Goal: Task Accomplishment & Management: Manage account settings

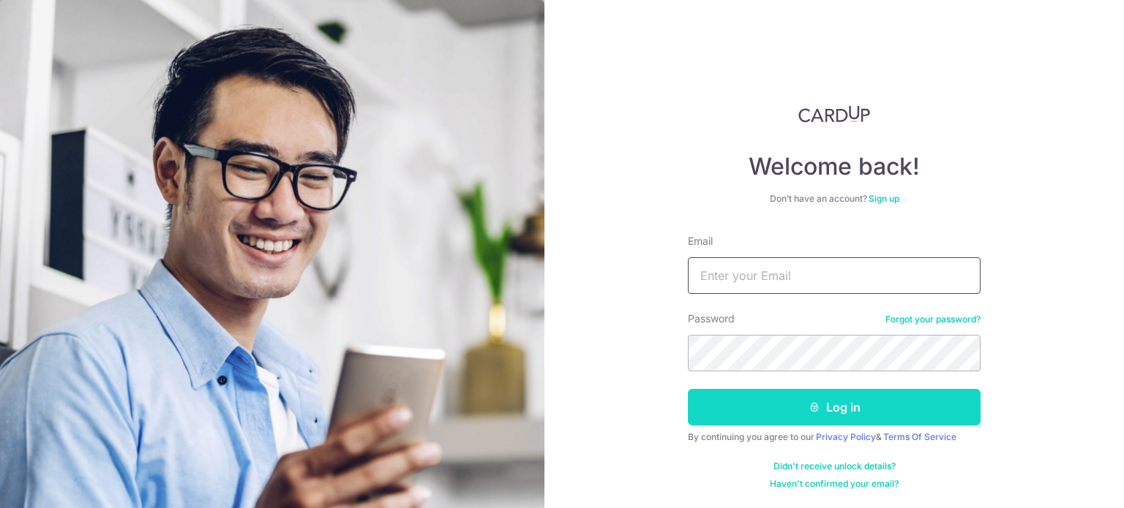
type input "[EMAIL_ADDRESS][DOMAIN_NAME]"
click at [874, 413] on button "Log in" at bounding box center [834, 407] width 293 height 37
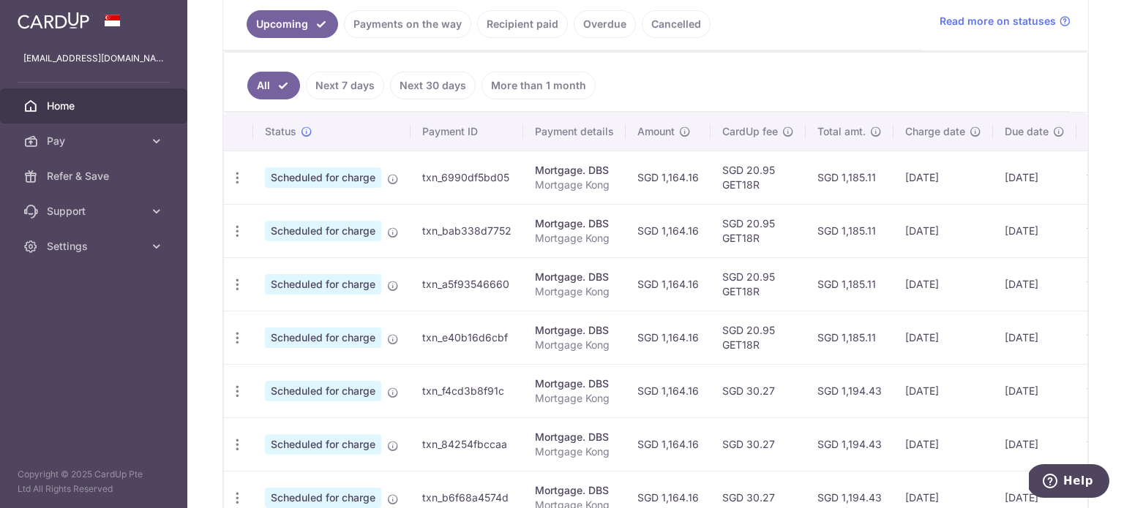
scroll to position [366, 0]
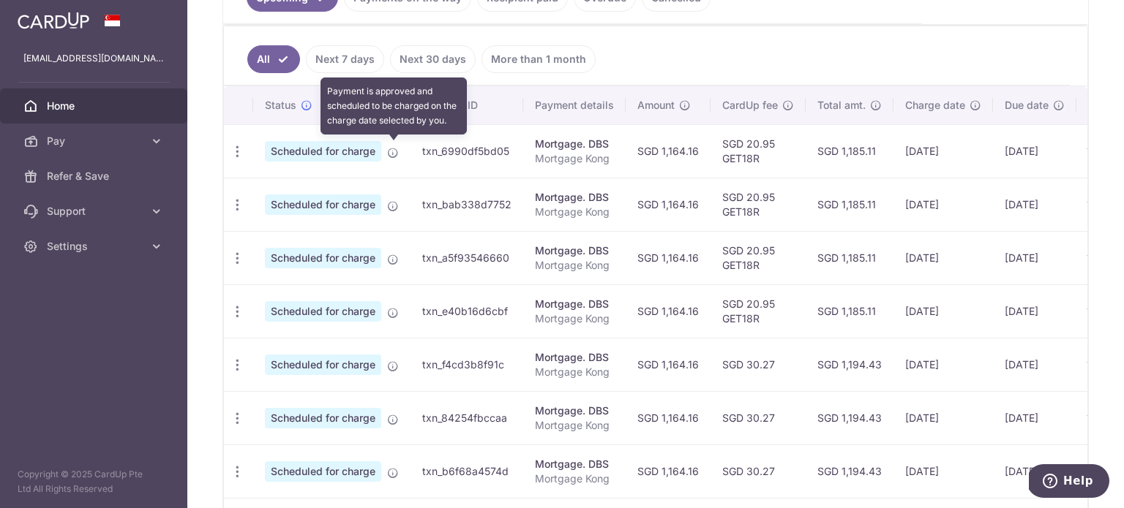
click at [391, 152] on icon at bounding box center [393, 153] width 12 height 12
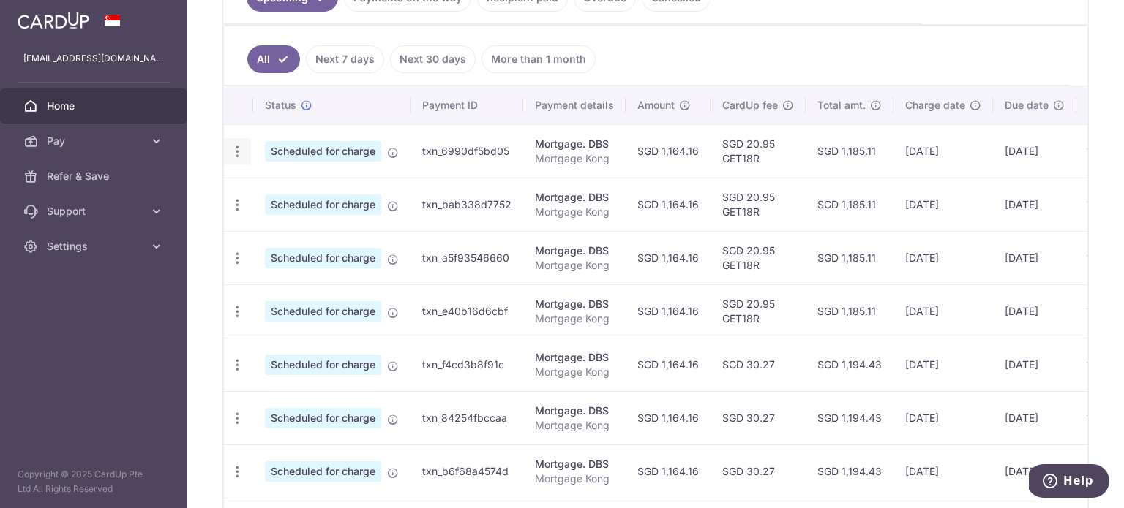
click at [230, 150] on icon "button" at bounding box center [237, 151] width 15 height 15
click at [299, 186] on span "Update payment" at bounding box center [315, 192] width 99 height 18
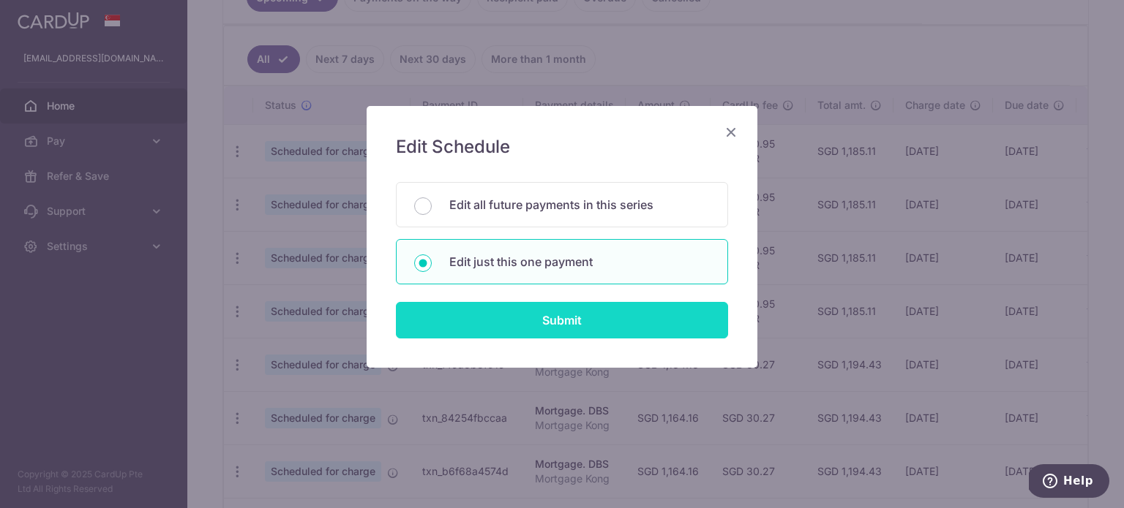
click at [568, 322] on input "Submit" at bounding box center [562, 320] width 332 height 37
radio input "true"
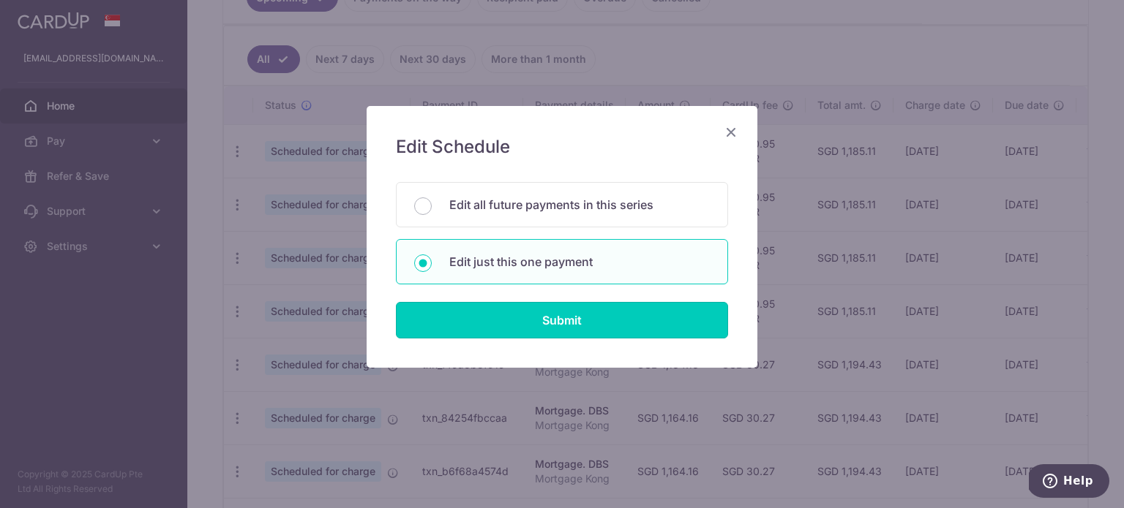
type input "1,164.16"
type input "04/09/2025"
type input "Mortgage Kong"
type input "GET18R"
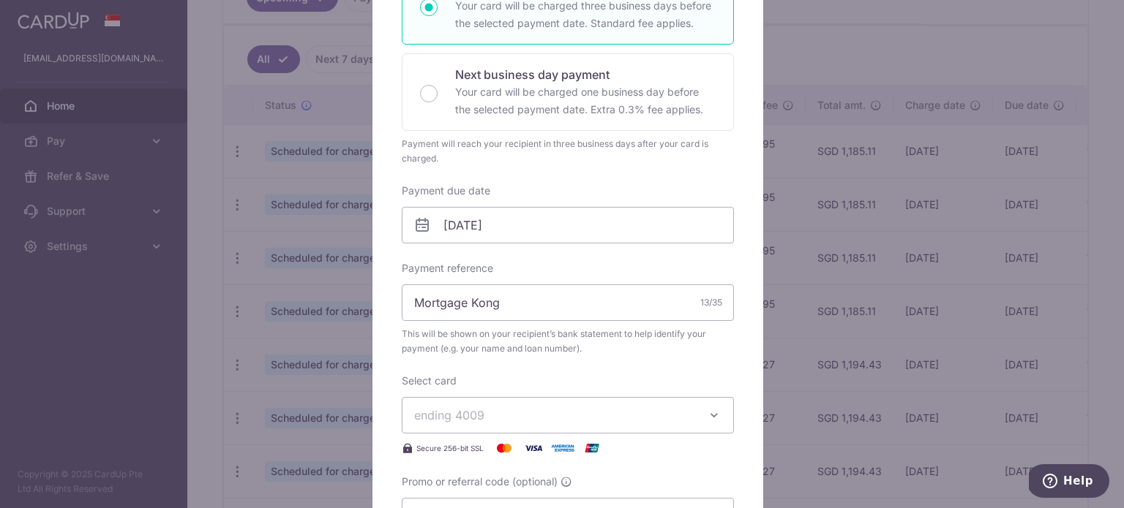
scroll to position [219, 0]
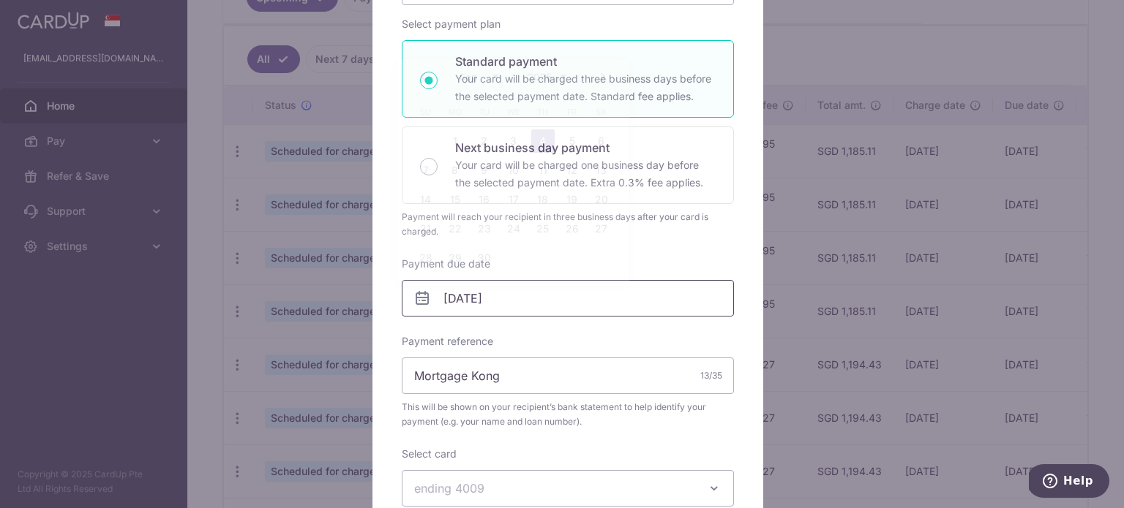
click at [532, 304] on input "04/09/2025" at bounding box center [568, 298] width 332 height 37
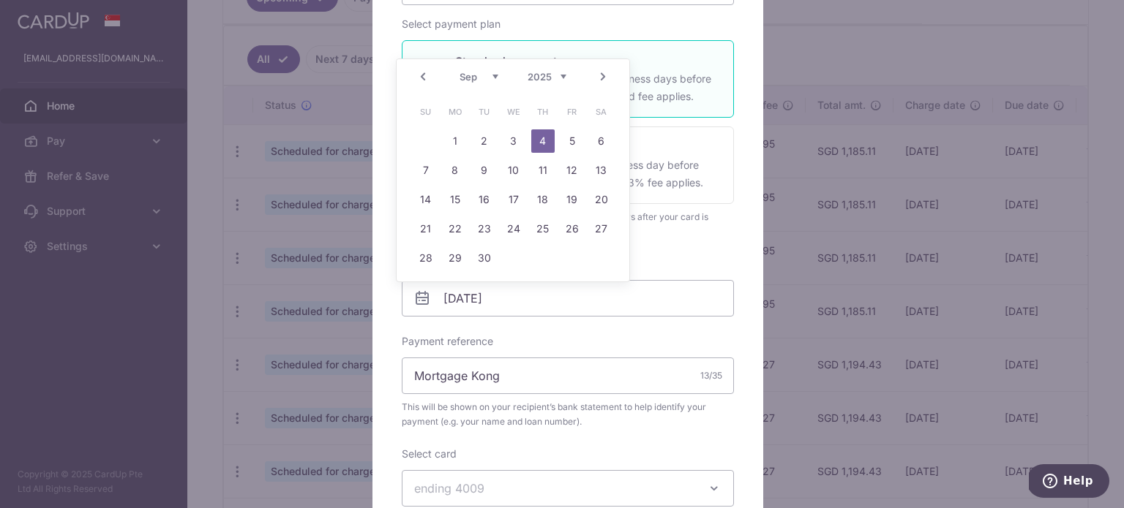
click at [424, 79] on link "Prev" at bounding box center [423, 77] width 18 height 18
click at [563, 192] on link "15" at bounding box center [571, 199] width 23 height 23
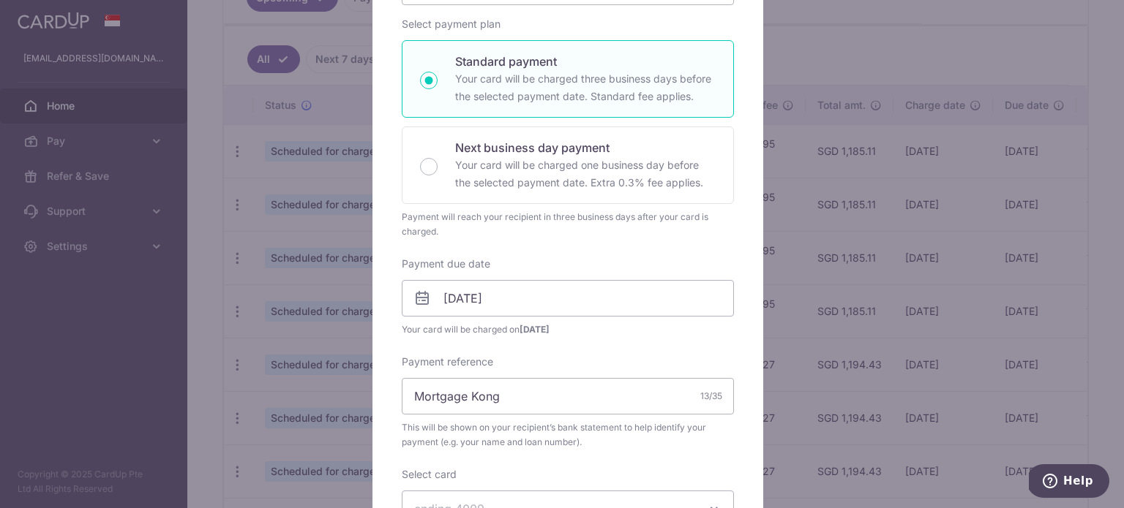
scroll to position [293, 0]
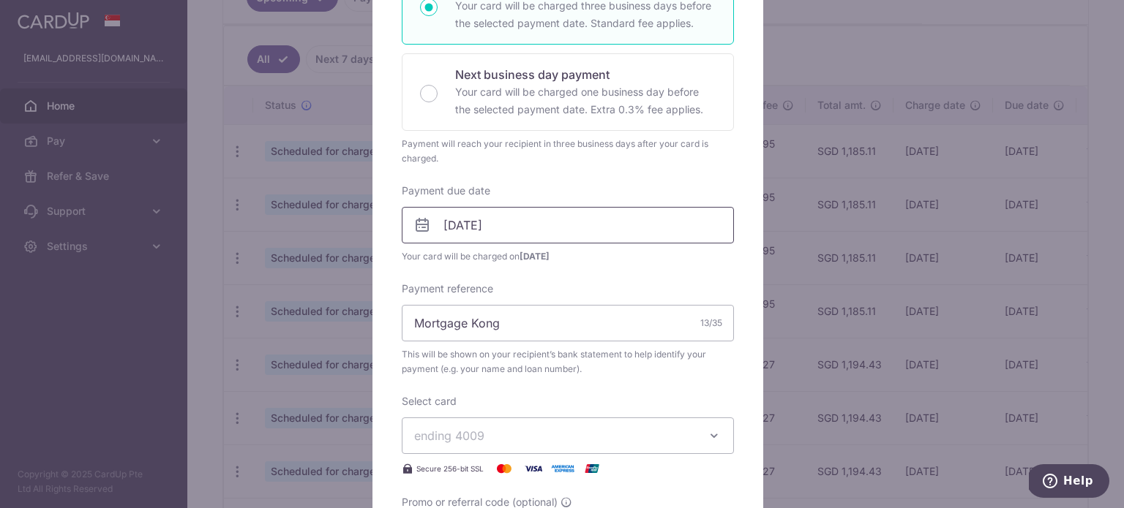
click at [552, 227] on input "[DATE]" at bounding box center [568, 225] width 332 height 37
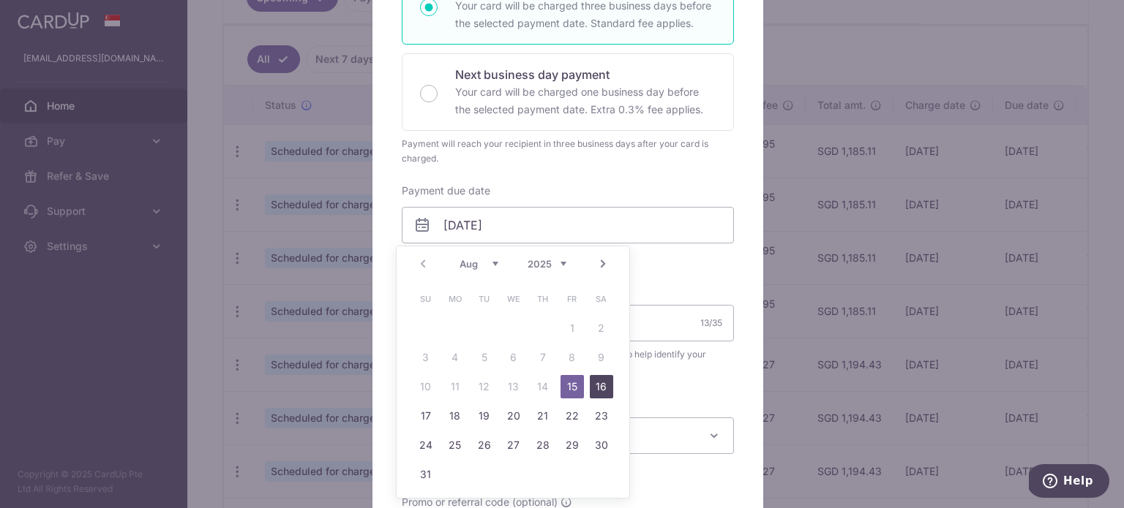
click at [602, 382] on link "16" at bounding box center [601, 386] width 23 height 23
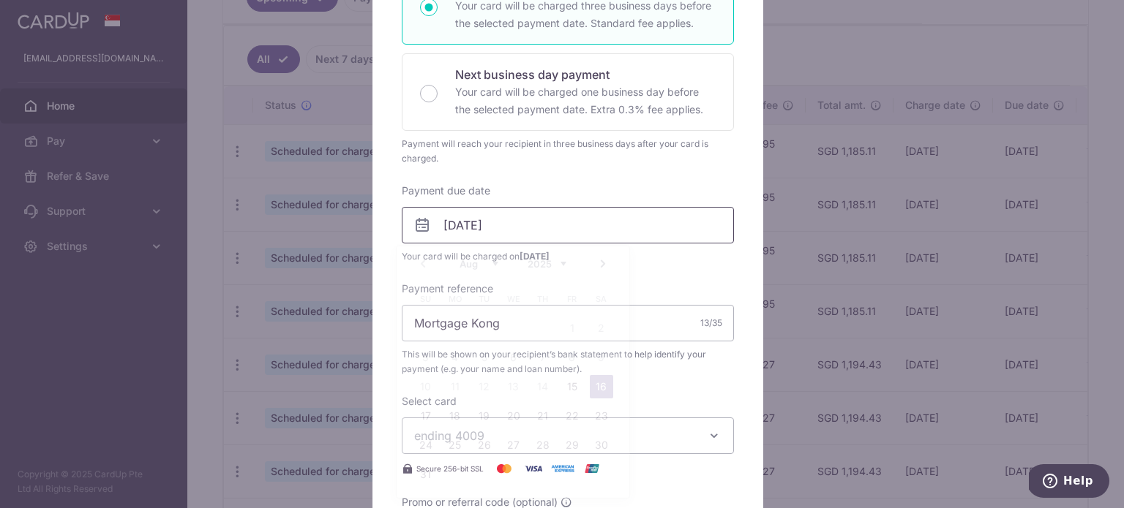
click at [617, 236] on input "16/08/2025" at bounding box center [568, 225] width 332 height 37
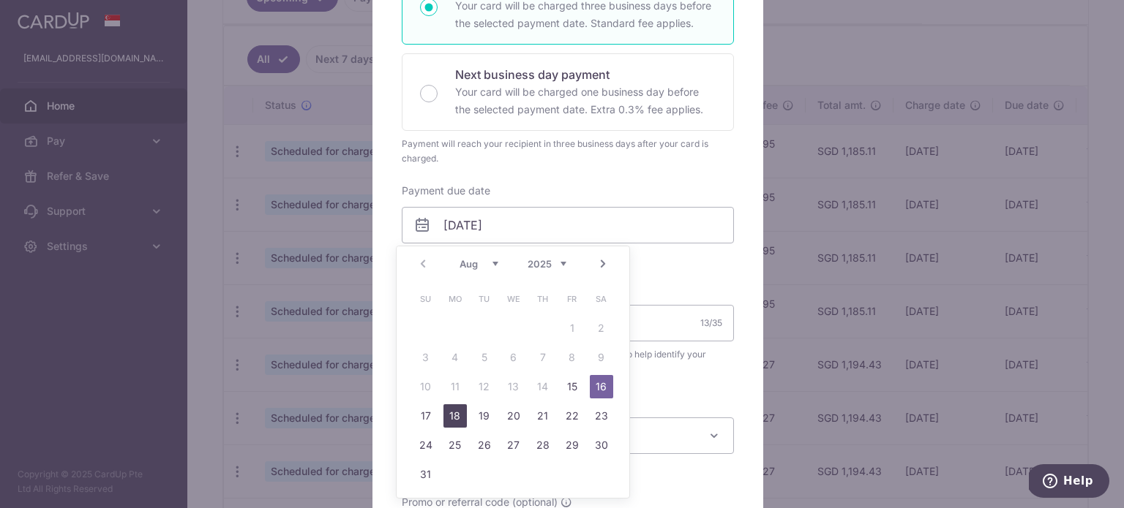
click at [446, 415] on link "18" at bounding box center [454, 415] width 23 height 23
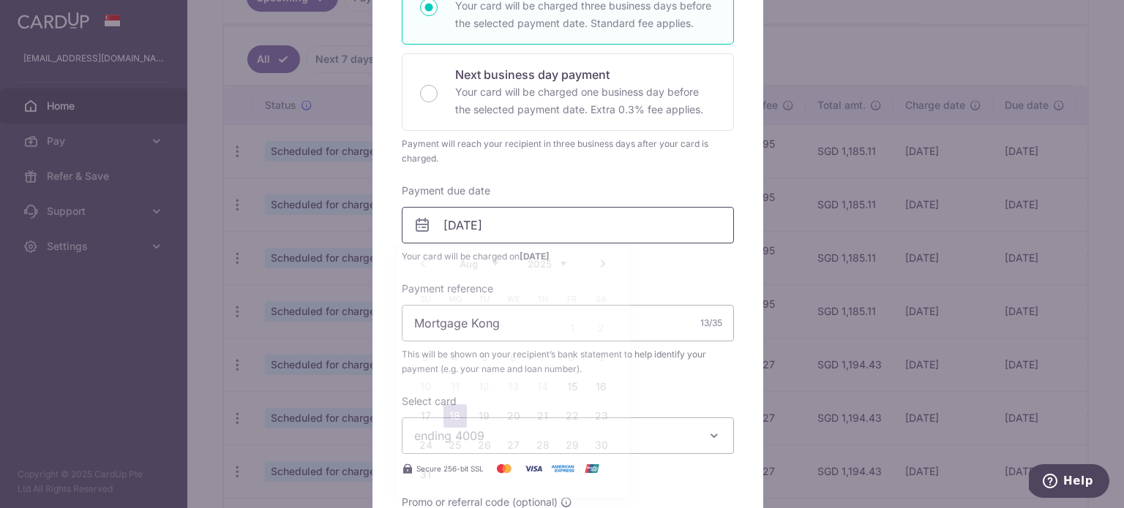
click at [532, 230] on input "18/08/2025" at bounding box center [568, 225] width 332 height 37
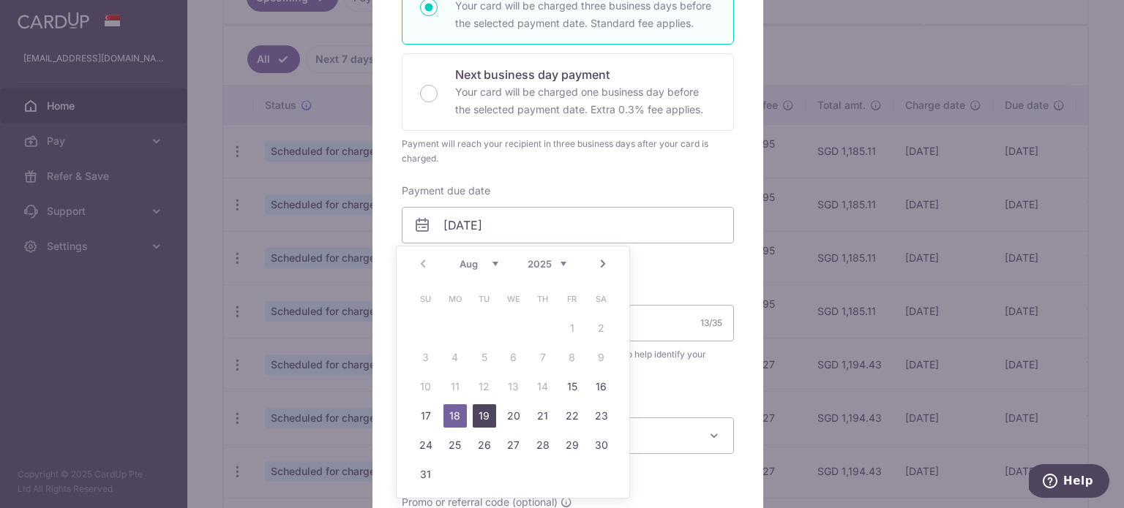
click at [482, 415] on link "19" at bounding box center [484, 415] width 23 height 23
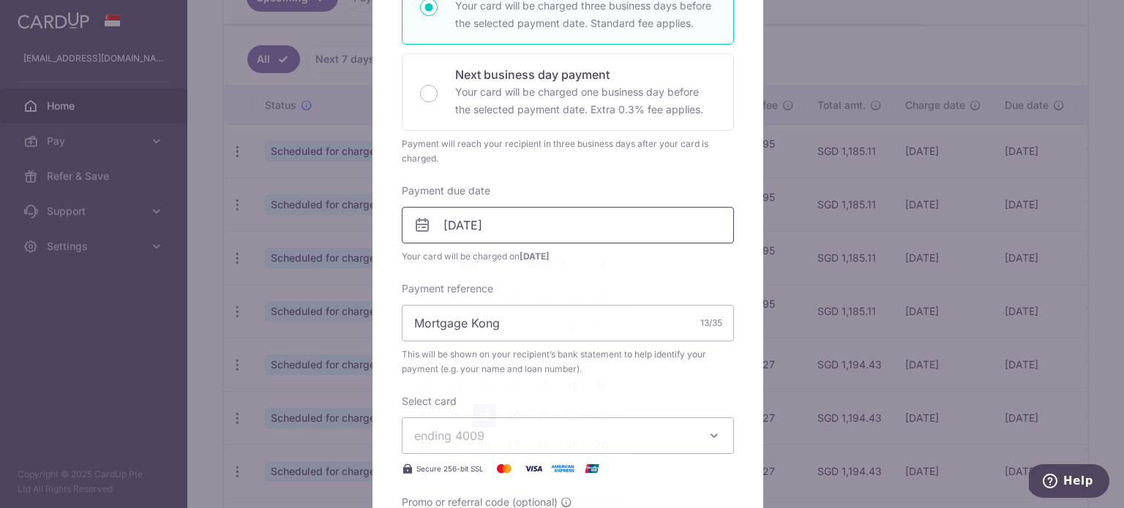
click at [532, 222] on input "19/08/2025" at bounding box center [568, 225] width 332 height 37
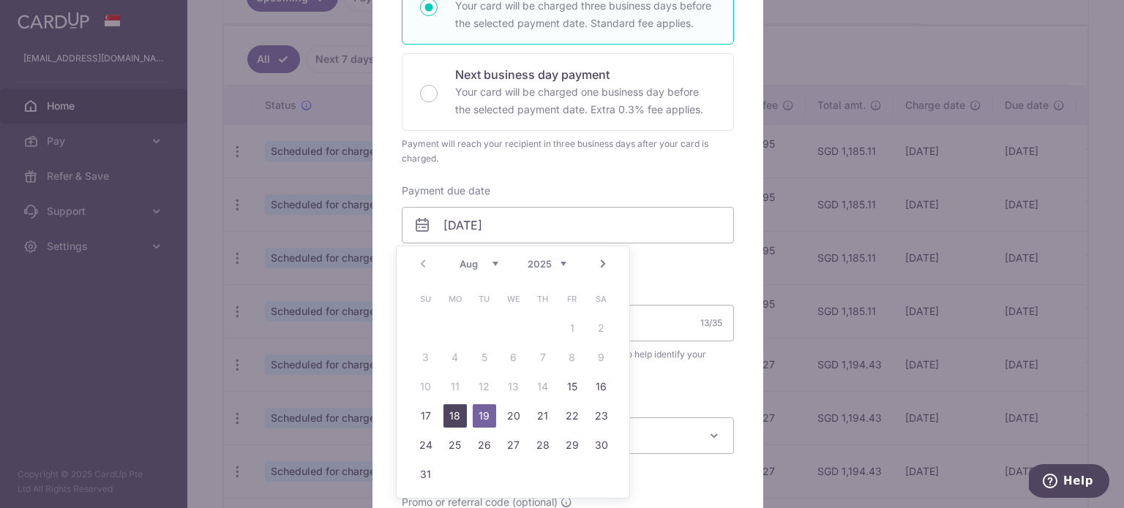
click at [456, 419] on link "18" at bounding box center [454, 415] width 23 height 23
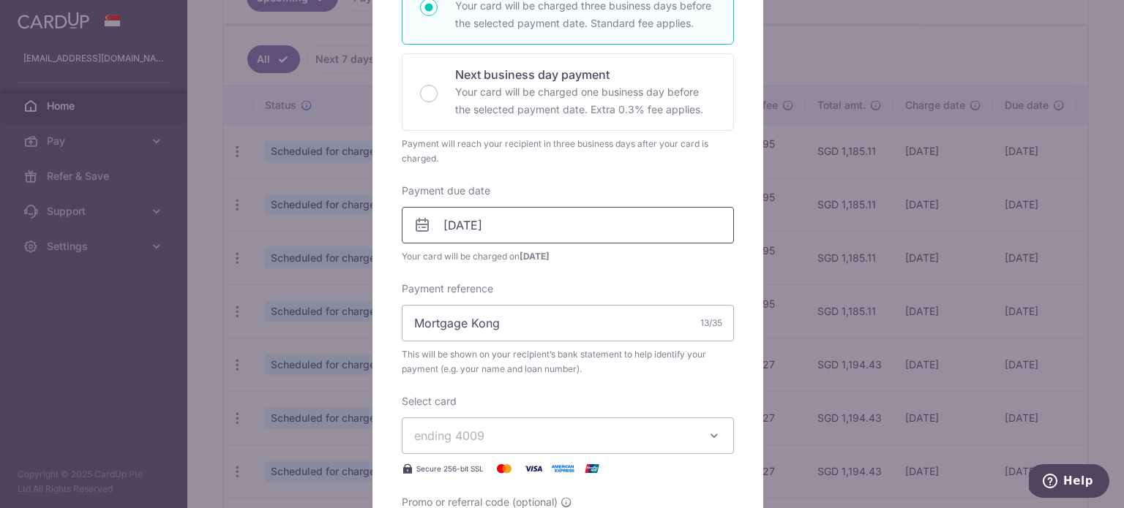
click at [535, 222] on input "18/08/2025" at bounding box center [568, 225] width 332 height 37
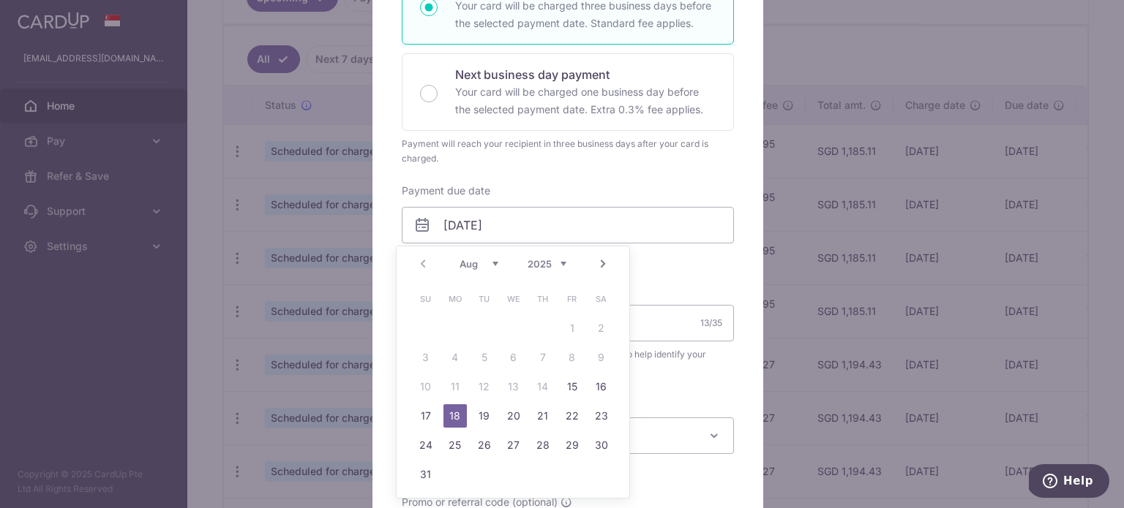
click at [512, 402] on td "20" at bounding box center [513, 416] width 29 height 29
click at [513, 418] on button "ending 4009" at bounding box center [568, 436] width 332 height 37
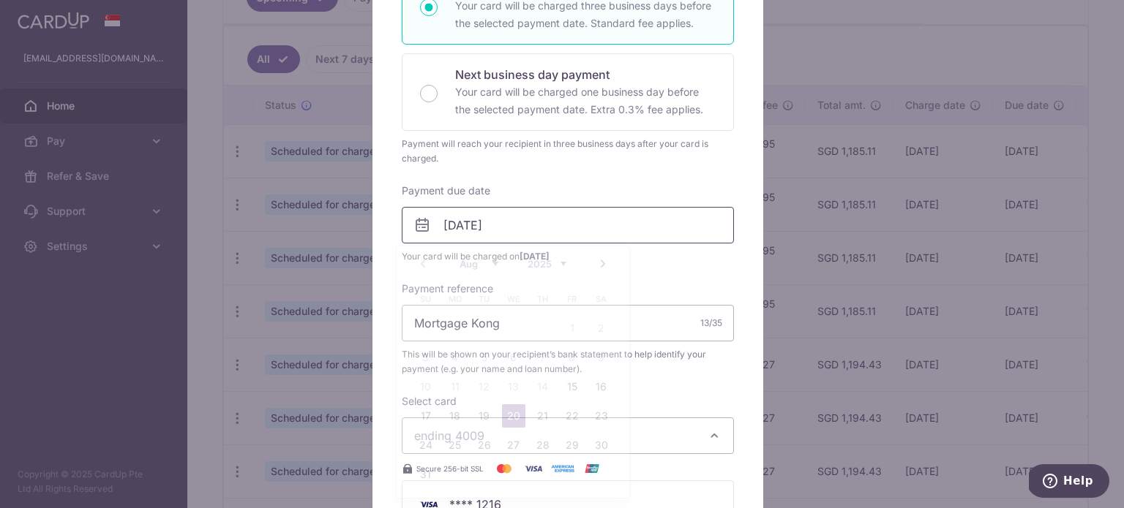
click at [522, 225] on input "20/08/2025" at bounding box center [568, 225] width 332 height 37
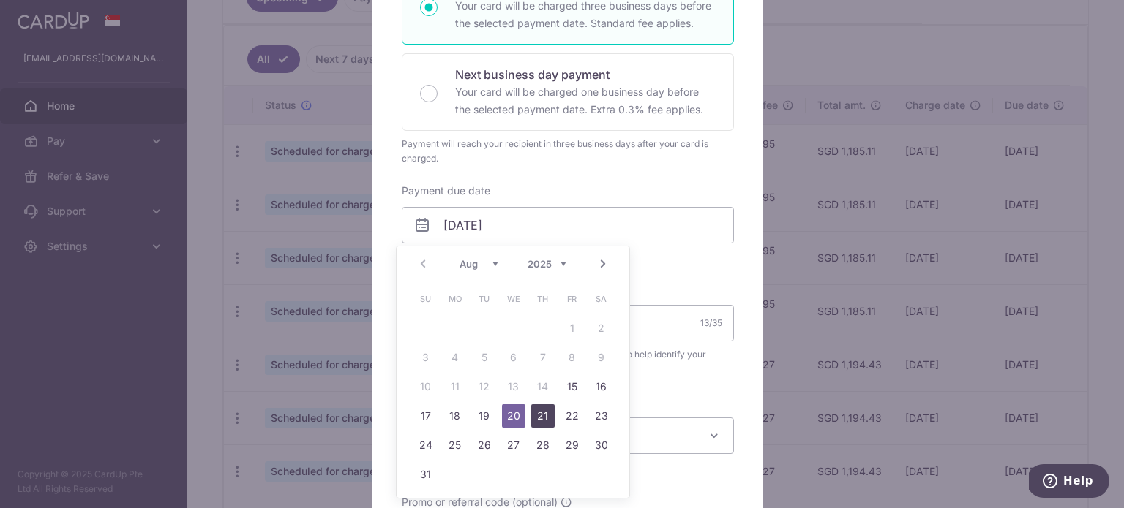
click at [544, 415] on link "21" at bounding box center [542, 415] width 23 height 23
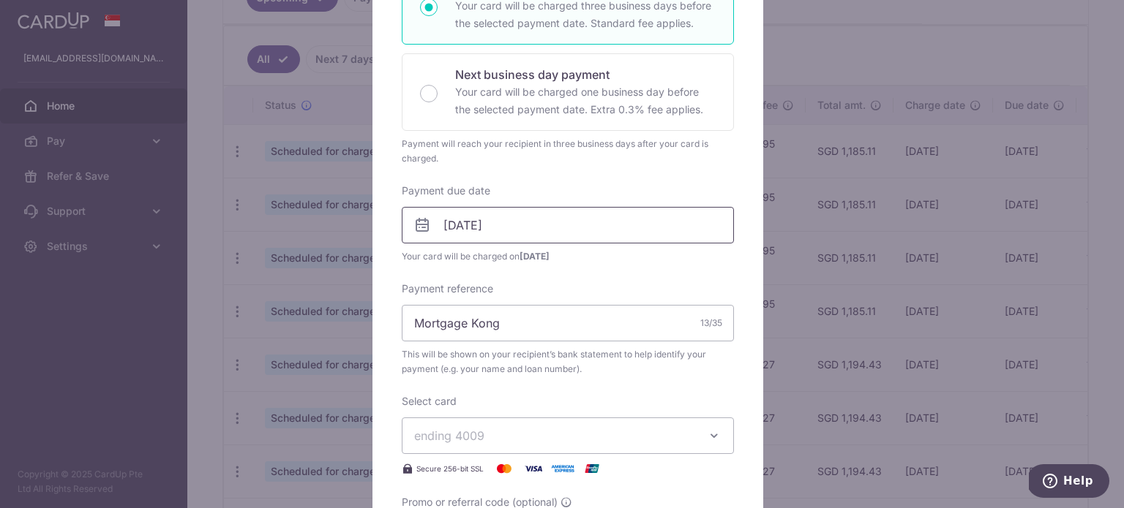
click at [538, 225] on input "21/08/2025" at bounding box center [568, 225] width 332 height 37
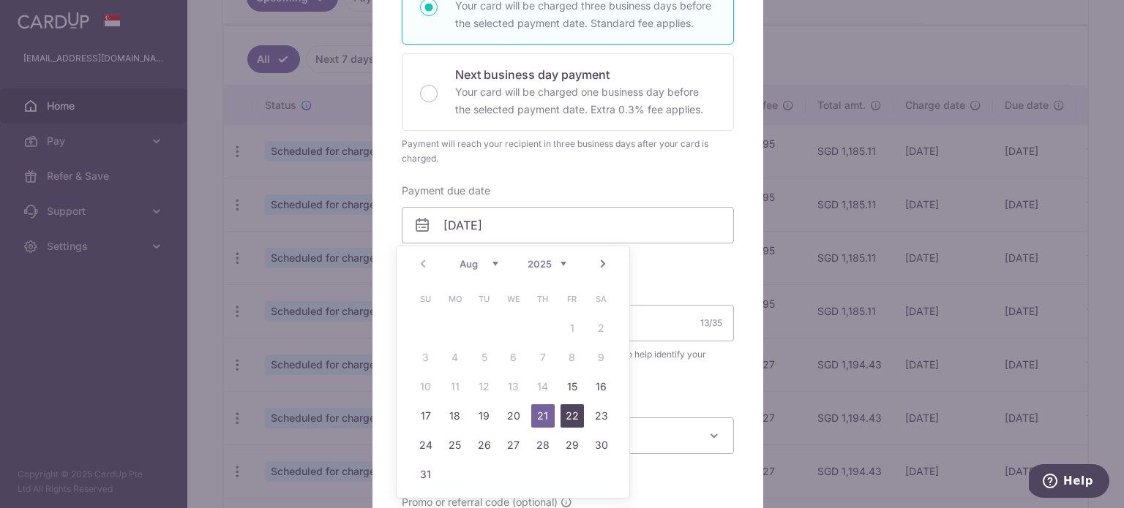
click at [566, 406] on link "22" at bounding box center [571, 415] width 23 height 23
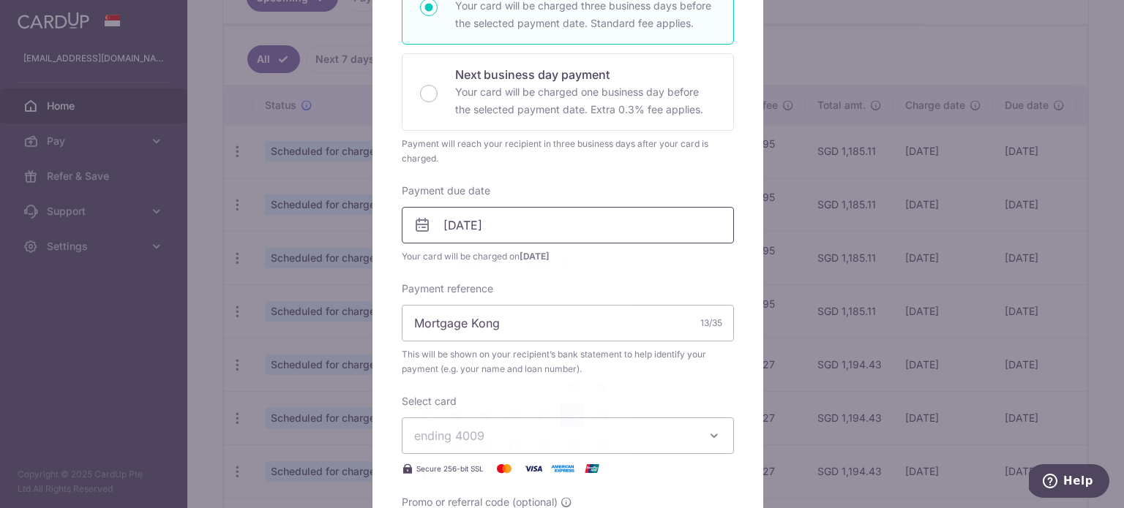
click at [530, 222] on input "22/08/2025" at bounding box center [568, 225] width 332 height 37
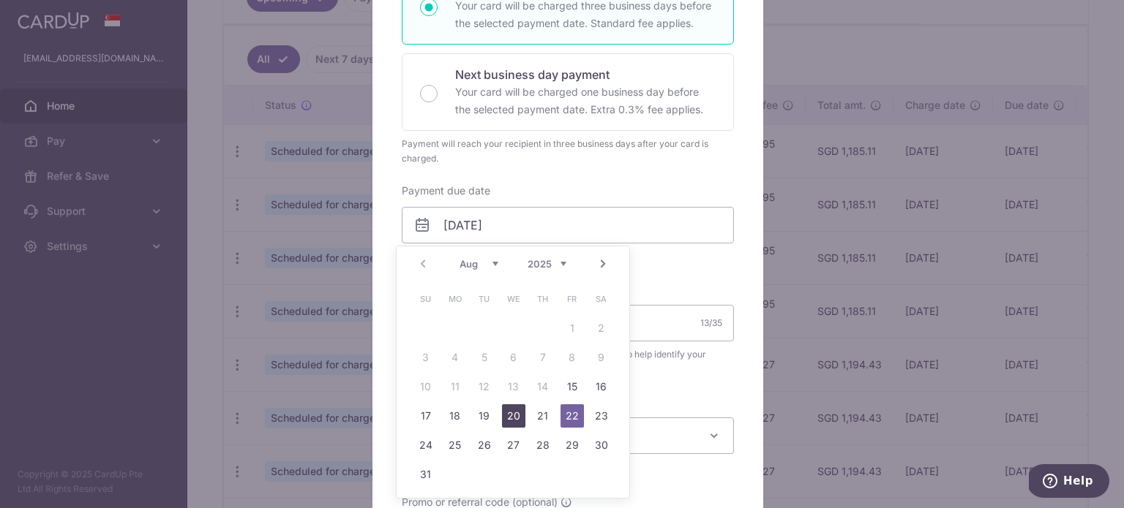
click at [514, 410] on link "20" at bounding box center [513, 415] width 23 height 23
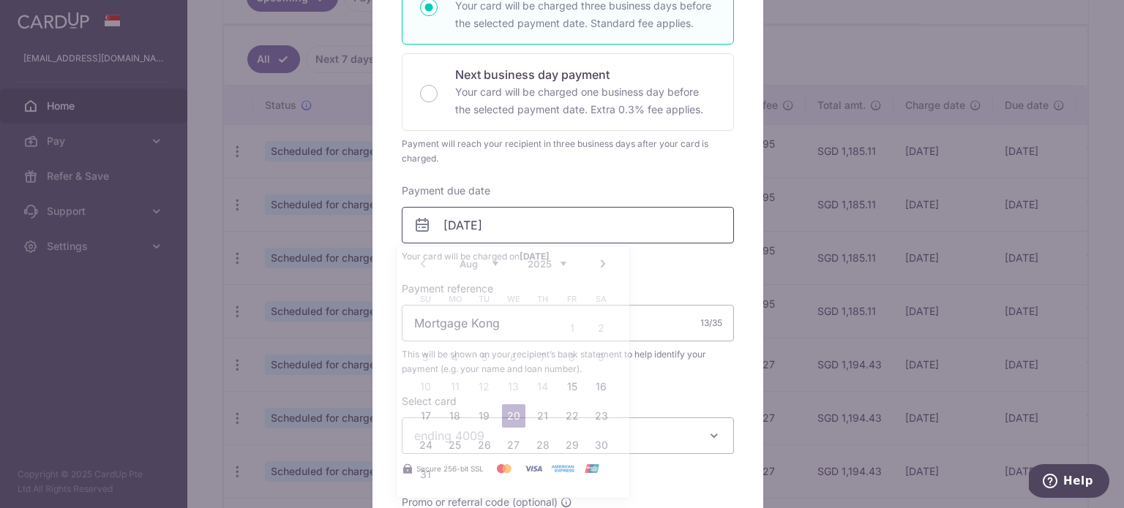
click at [524, 220] on input "20/08/2025" at bounding box center [568, 225] width 332 height 37
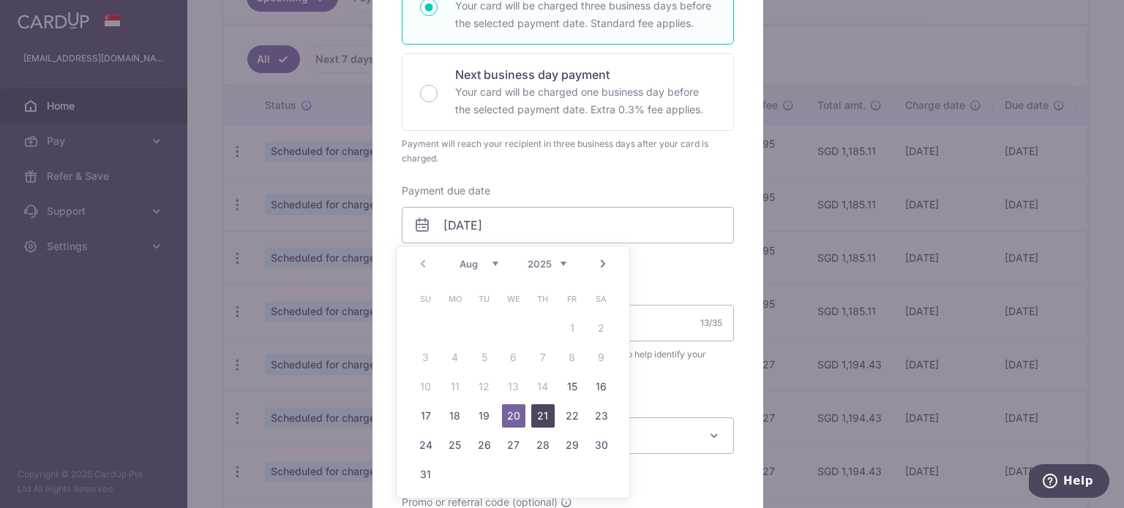
click at [541, 422] on link "21" at bounding box center [542, 415] width 23 height 23
type input "21/08/2025"
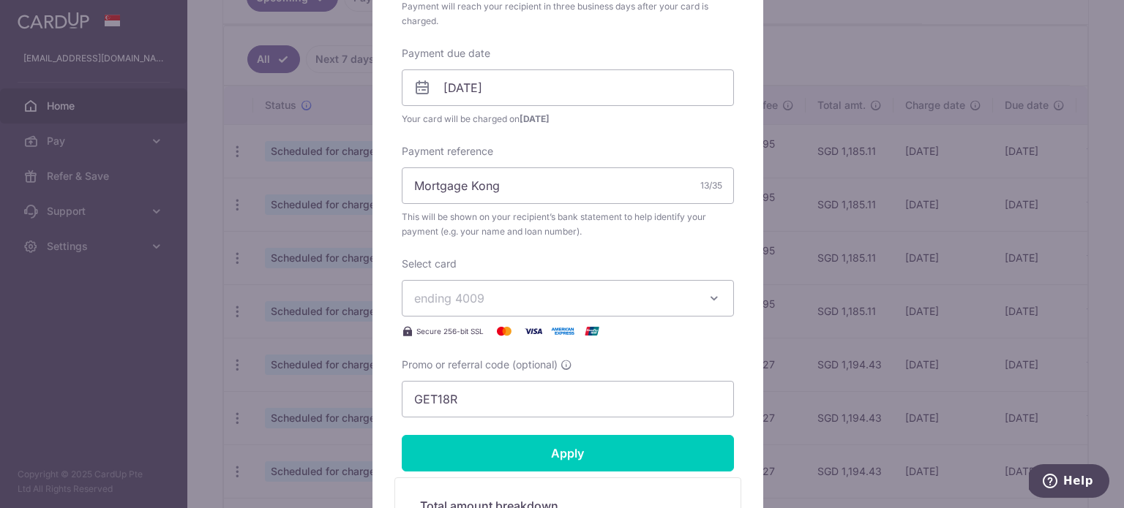
scroll to position [439, 0]
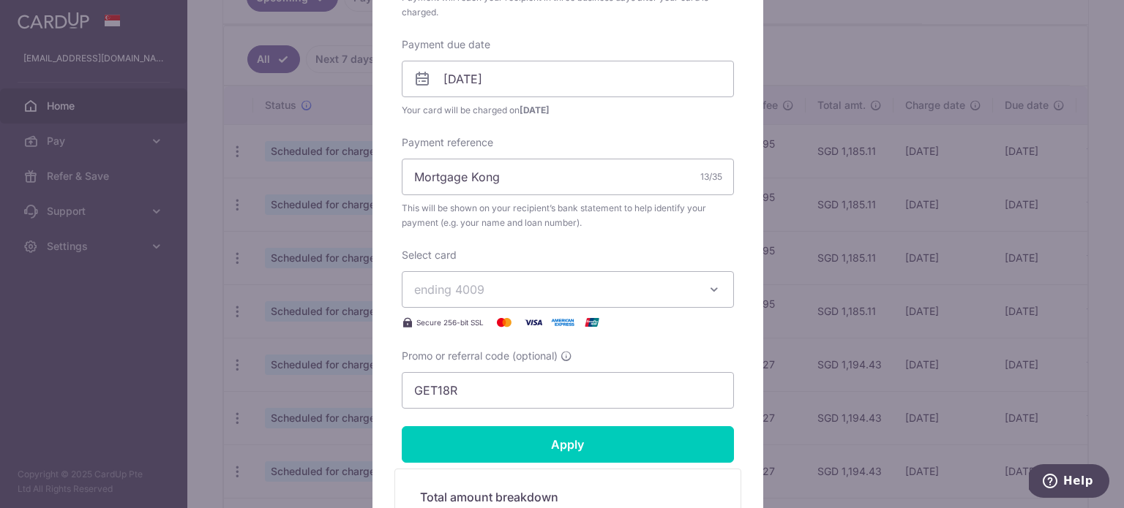
click at [675, 281] on span "ending 4009" at bounding box center [554, 290] width 281 height 18
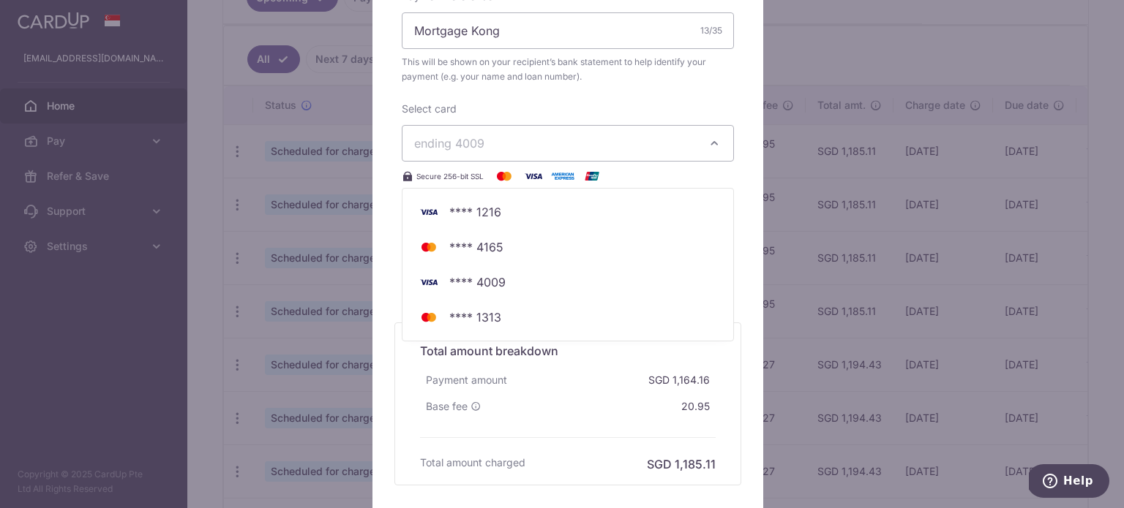
scroll to position [512, 0]
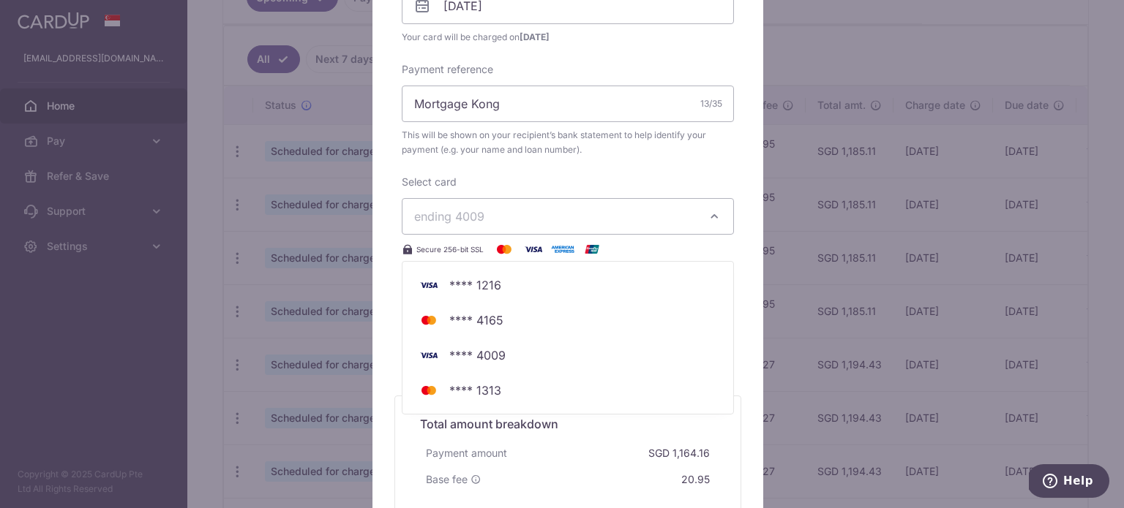
click at [873, 50] on div "Edit payment By clicking apply, you will make changes to all payments to DBS sc…" at bounding box center [562, 254] width 1124 height 508
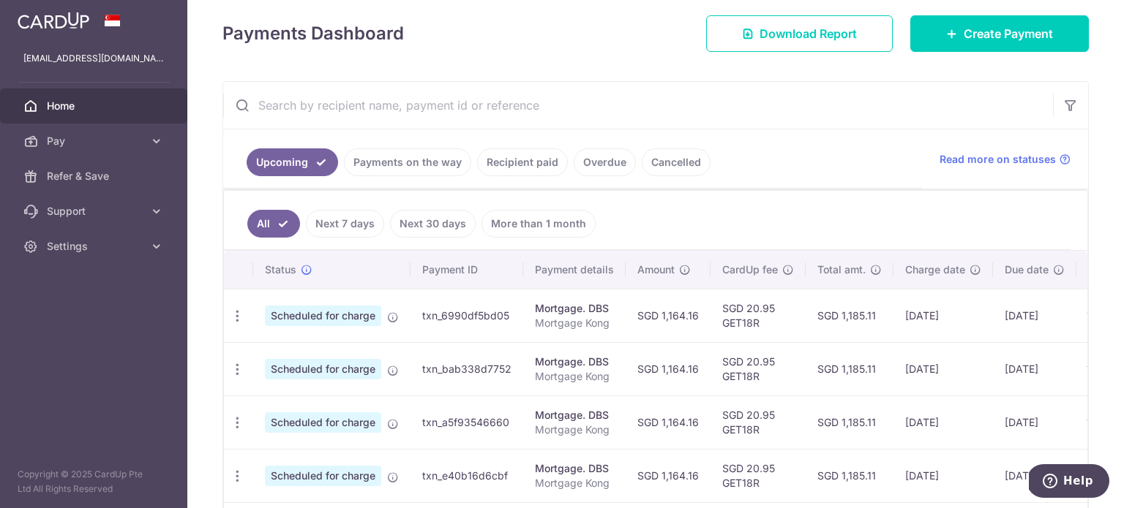
scroll to position [0, 0]
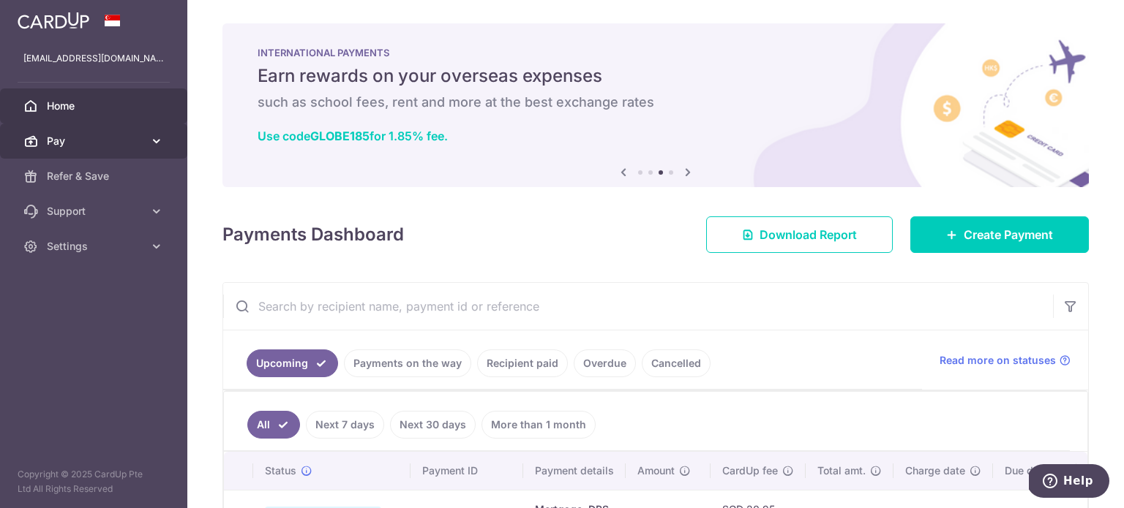
click at [107, 144] on span "Pay" at bounding box center [95, 141] width 97 height 15
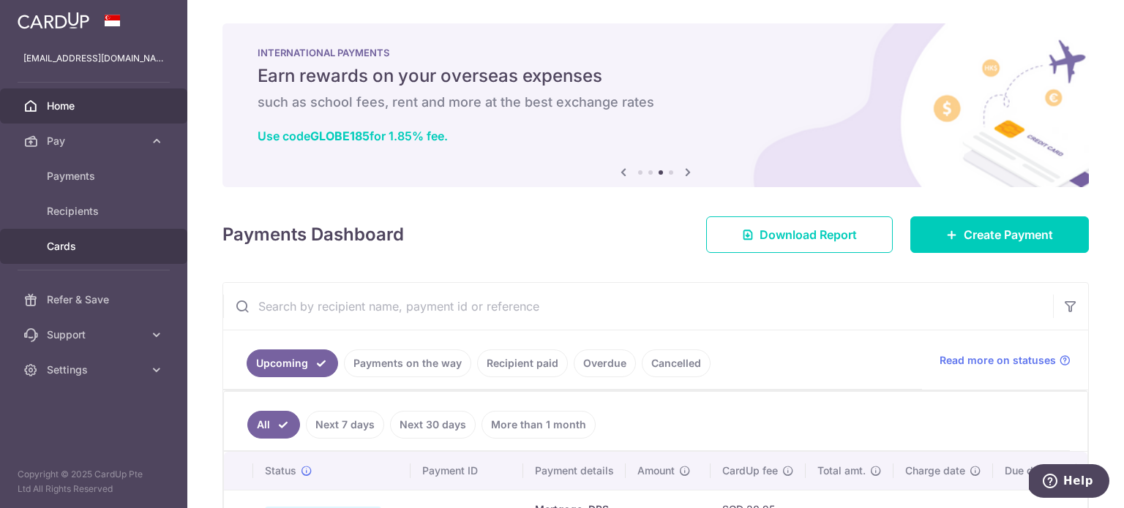
click at [85, 251] on span "Cards" at bounding box center [95, 246] width 97 height 15
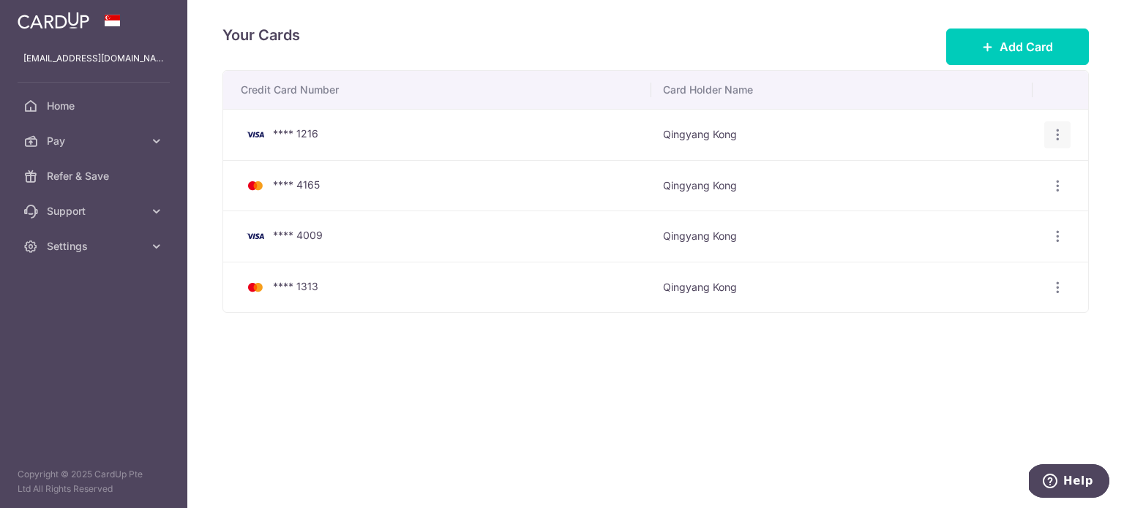
click at [1054, 131] on icon "button" at bounding box center [1057, 134] width 15 height 15
click at [978, 216] on span "Delete" at bounding box center [1007, 211] width 99 height 18
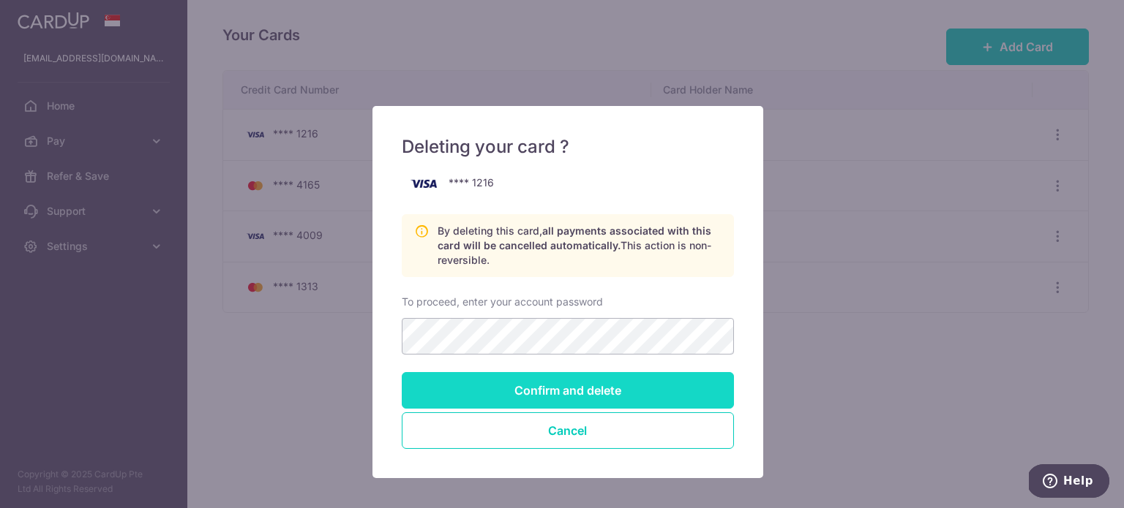
click at [594, 385] on input "Confirm and delete" at bounding box center [568, 390] width 332 height 37
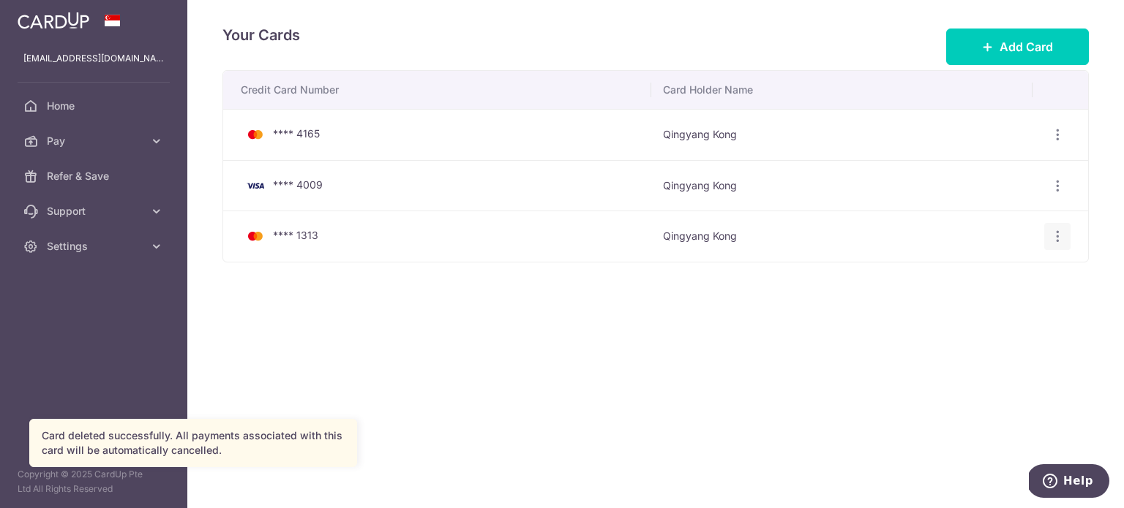
click at [1057, 143] on icon "button" at bounding box center [1057, 134] width 15 height 15
click at [984, 310] on span "Delete" at bounding box center [1007, 313] width 99 height 18
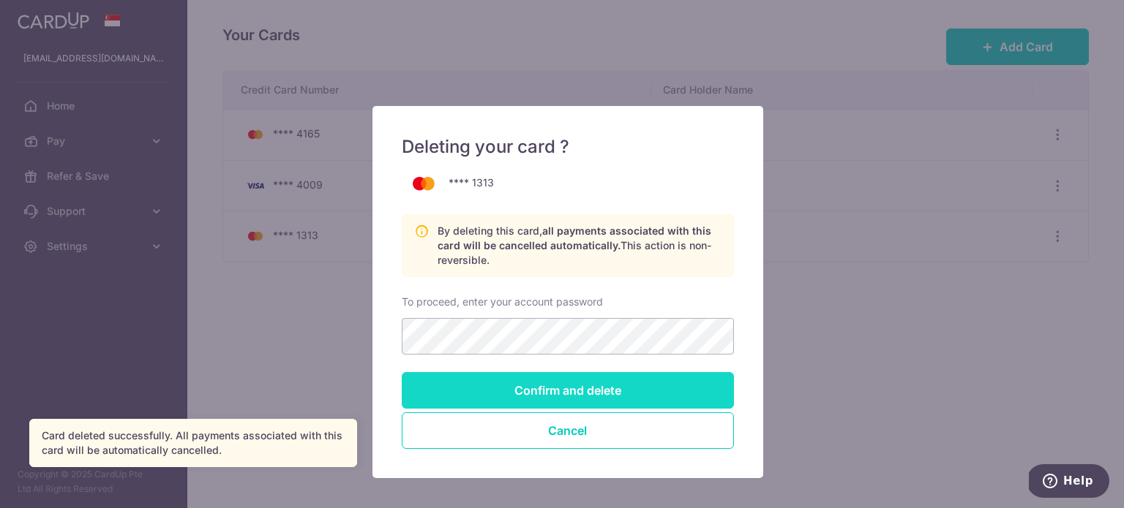
click at [635, 389] on input "Confirm and delete" at bounding box center [568, 390] width 332 height 37
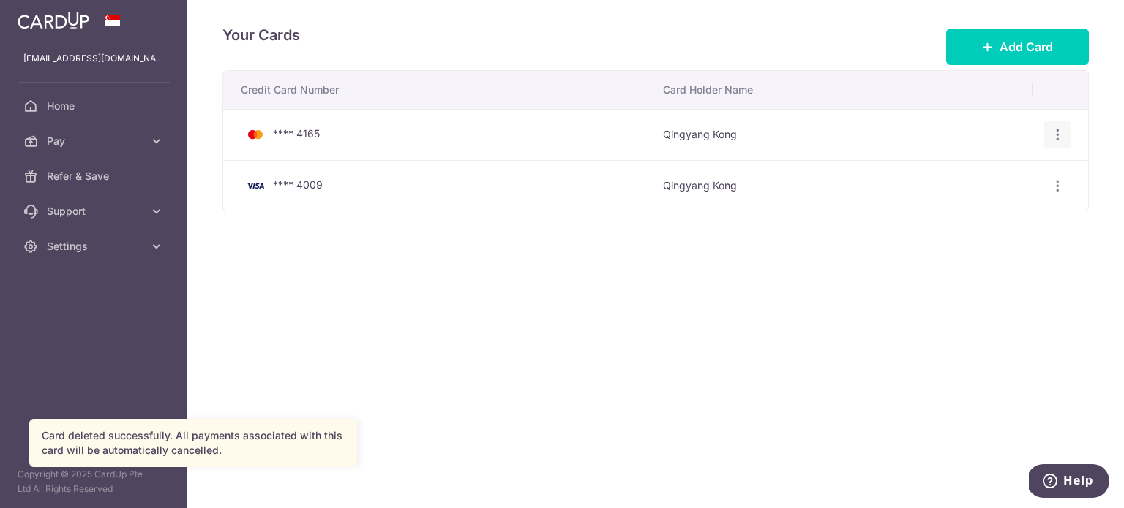
click at [1061, 131] on icon "button" at bounding box center [1057, 134] width 15 height 15
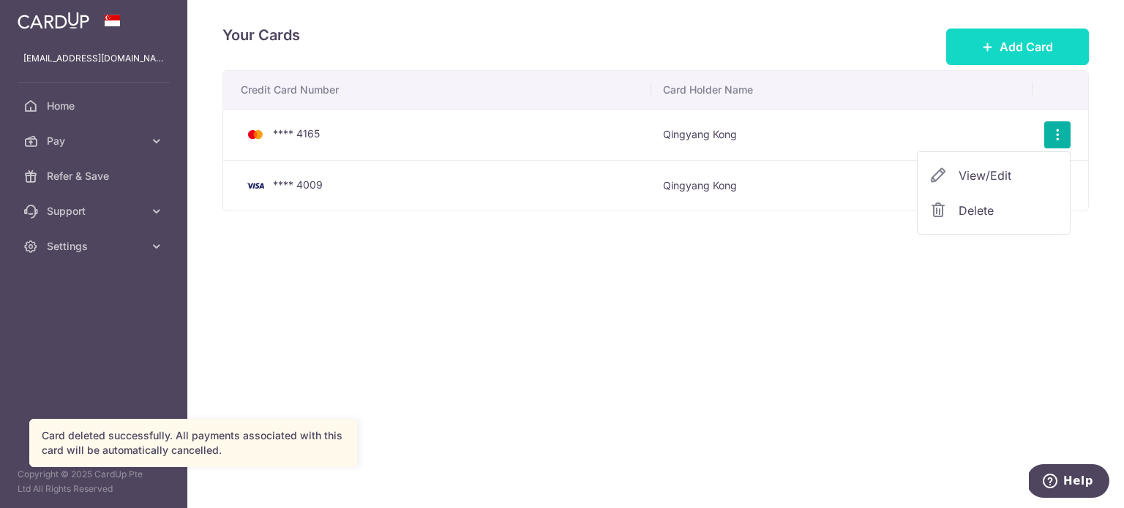
click at [988, 42] on icon at bounding box center [988, 47] width 12 height 12
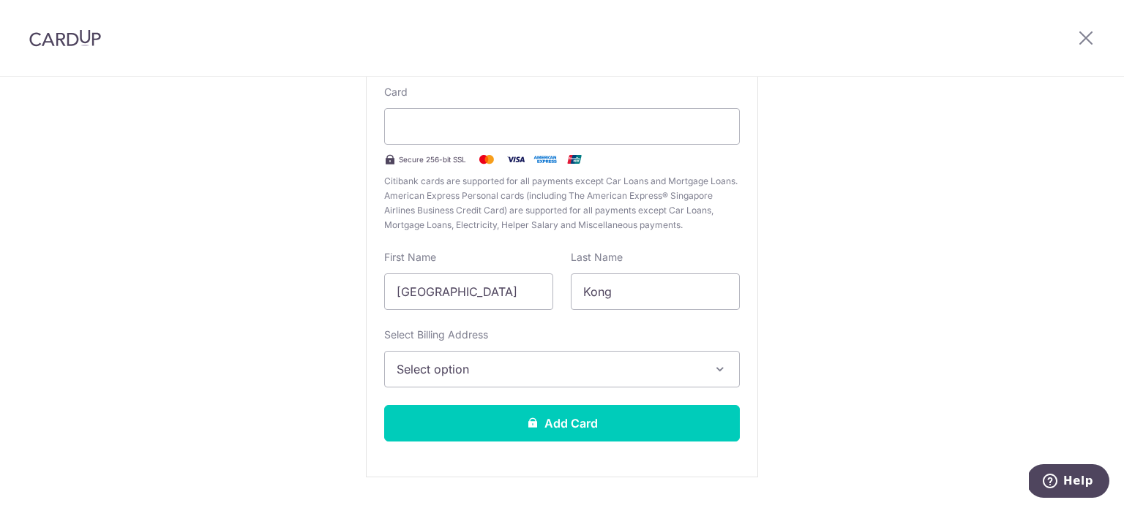
scroll to position [146, 0]
click at [437, 288] on input "Qingyang" at bounding box center [468, 290] width 169 height 37
click at [440, 361] on span "Select option" at bounding box center [548, 368] width 304 height 18
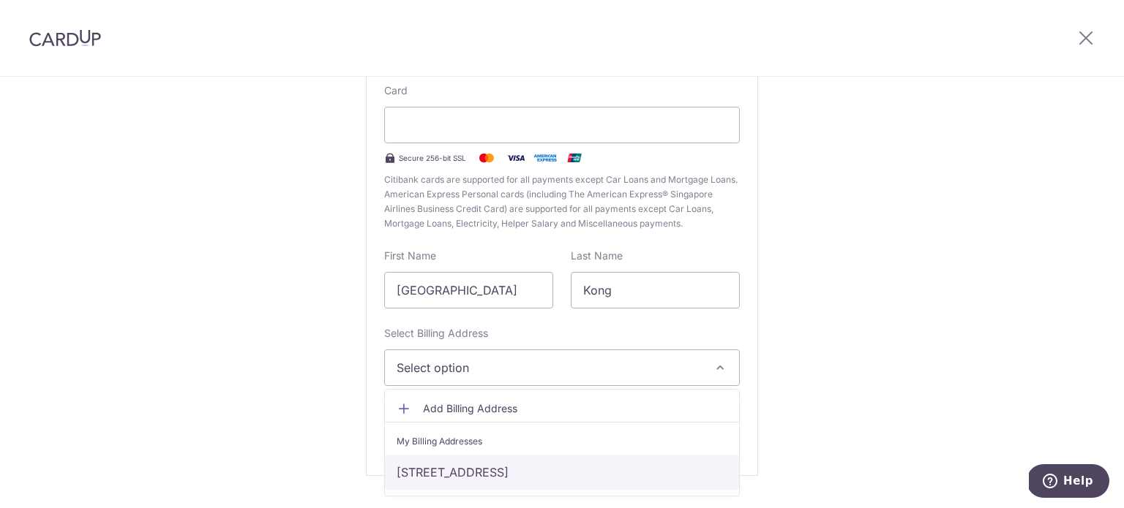
click at [500, 470] on link "631 Jurong West St65 #15-276, Singapore, Singapore-640631" at bounding box center [562, 472] width 354 height 35
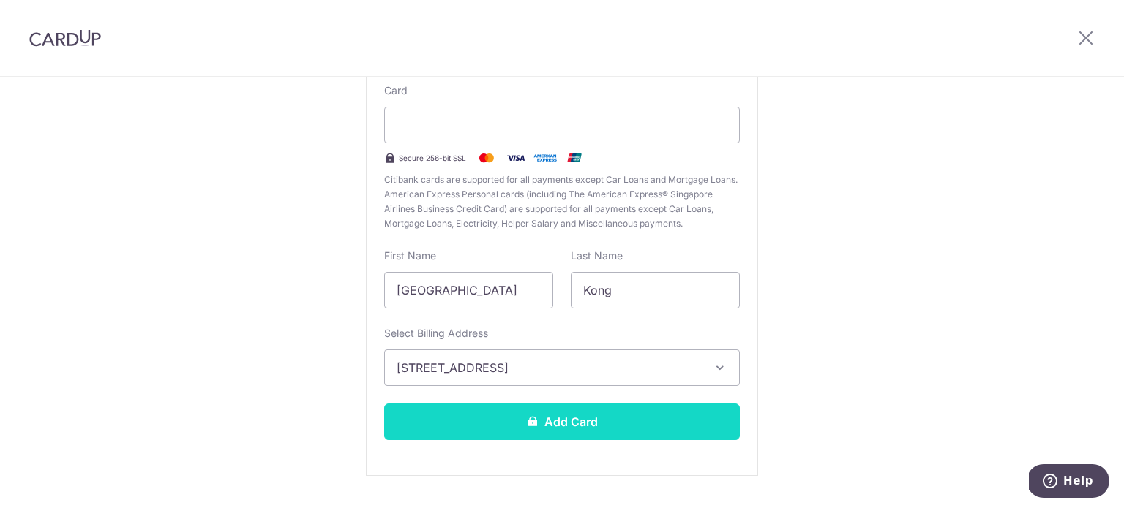
click at [578, 413] on button "Add Card" at bounding box center [561, 422] width 355 height 37
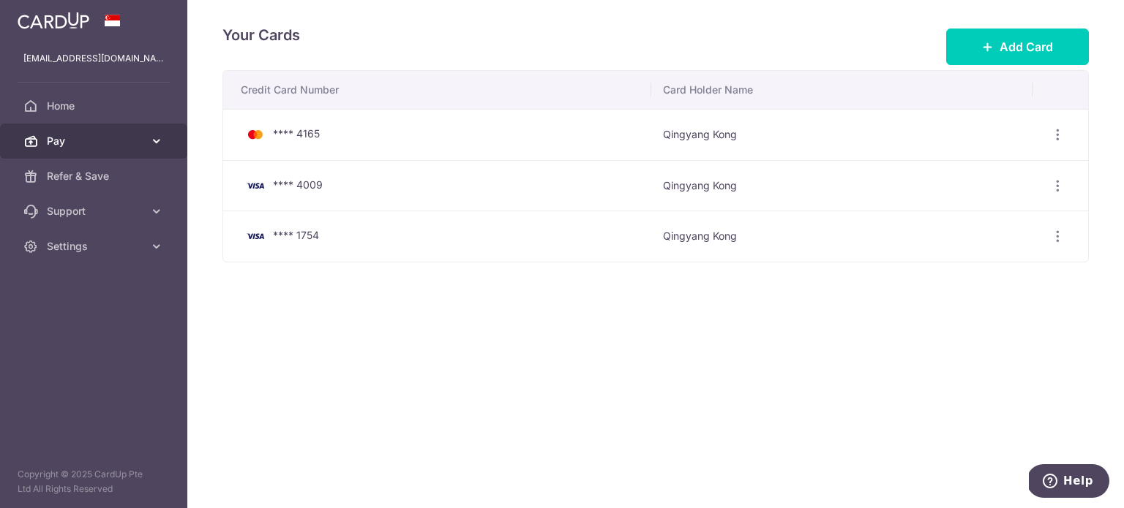
click at [98, 143] on span "Pay" at bounding box center [95, 141] width 97 height 15
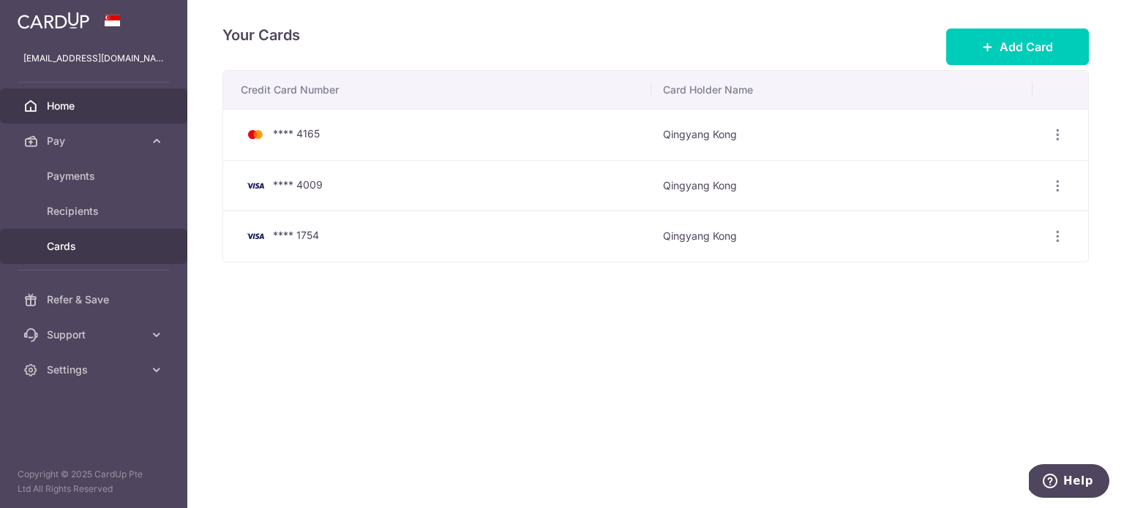
click at [67, 97] on link "Home" at bounding box center [93, 106] width 187 height 35
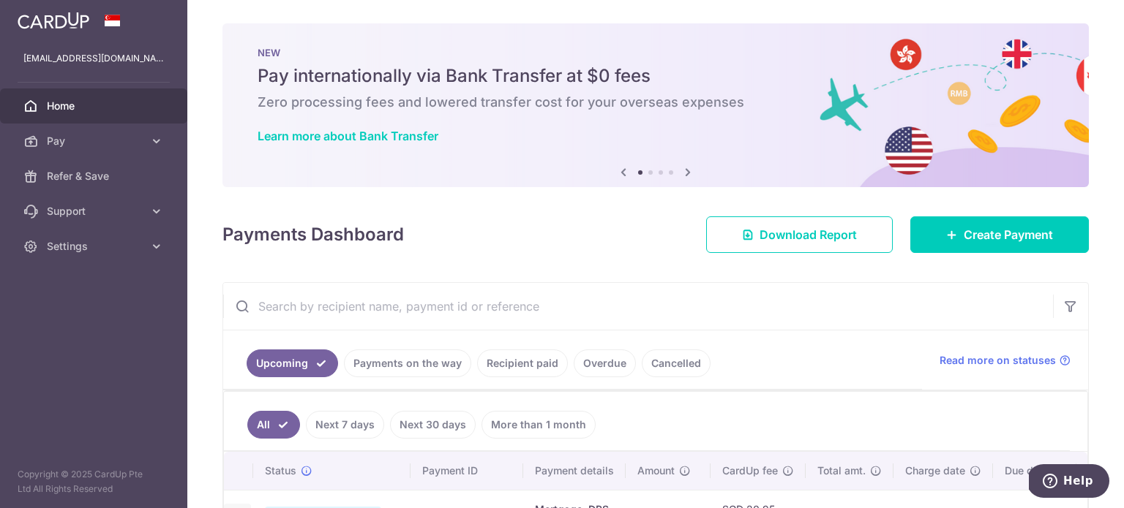
scroll to position [237, 0]
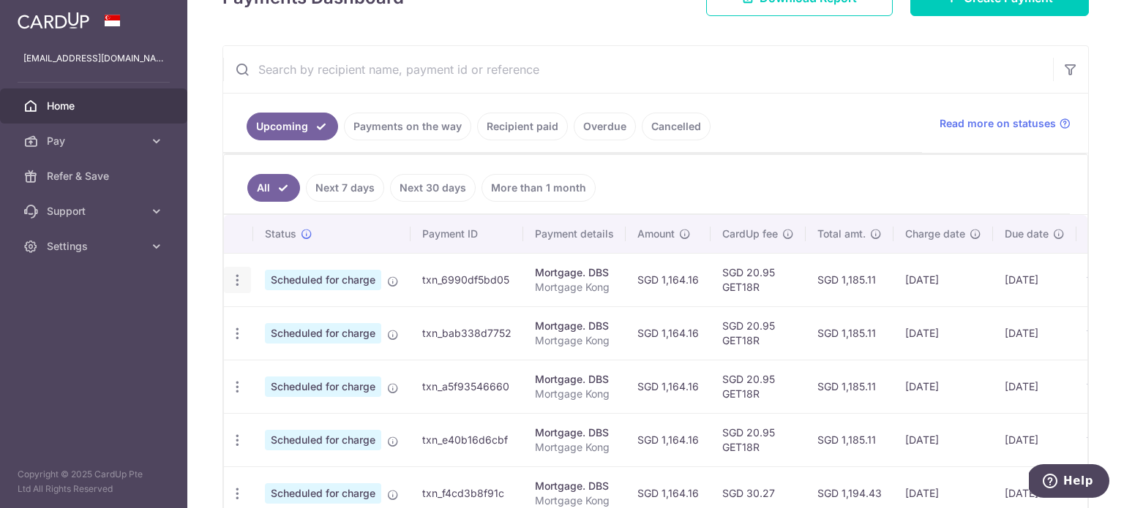
click at [237, 273] on icon "button" at bounding box center [237, 280] width 15 height 15
click at [290, 320] on span "Update payment" at bounding box center [315, 321] width 99 height 18
radio input "true"
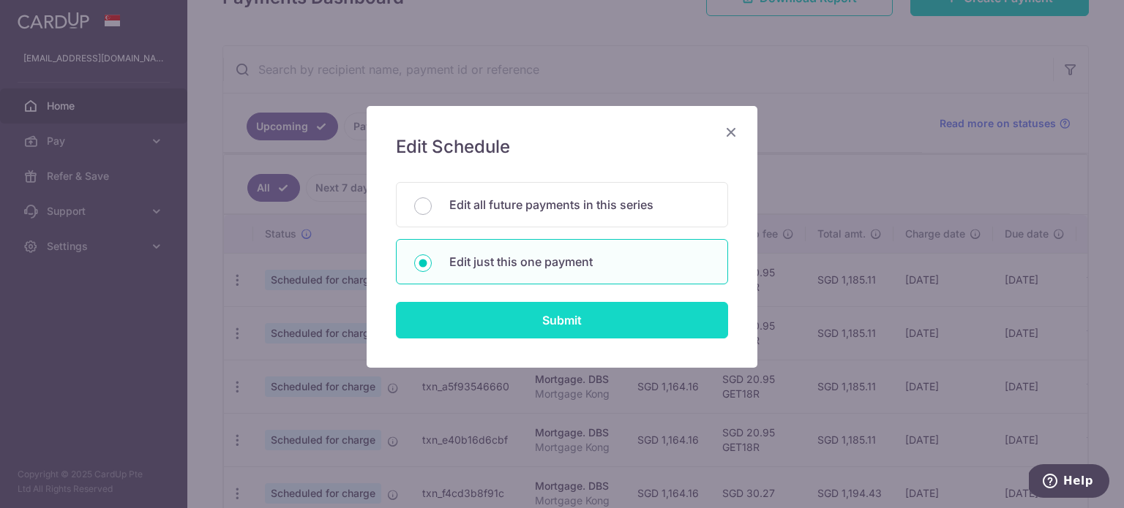
click at [561, 321] on body "kong.nj@hotmail.com Home Pay Payments Recipients Cards Refer & Save Support FAQ…" at bounding box center [562, 254] width 1124 height 508
click at [579, 330] on input "Submit" at bounding box center [562, 320] width 332 height 37
radio input "true"
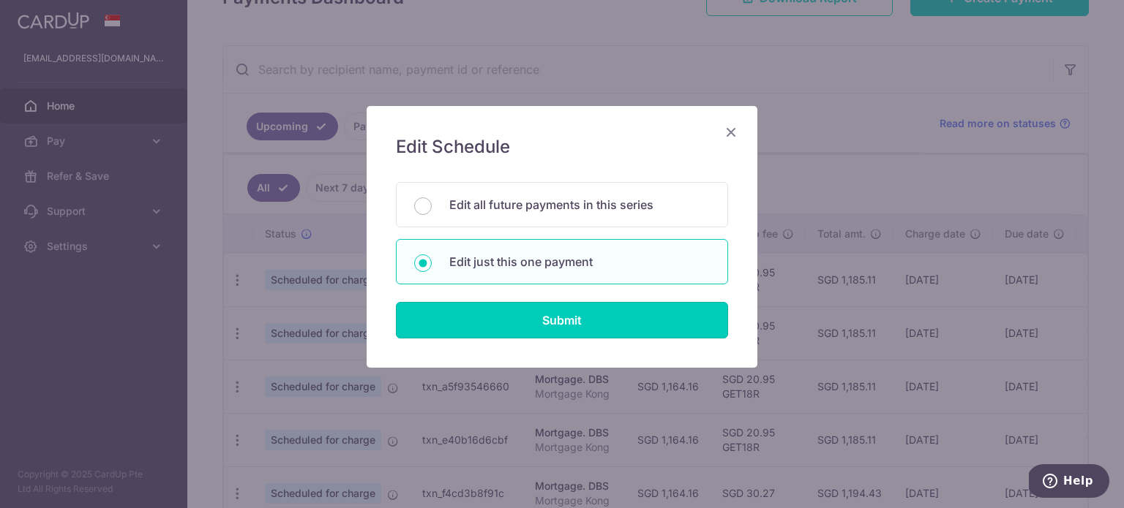
type input "1,164.16"
type input "04/09/2025"
type input "Mortgage Kong"
type input "GET18R"
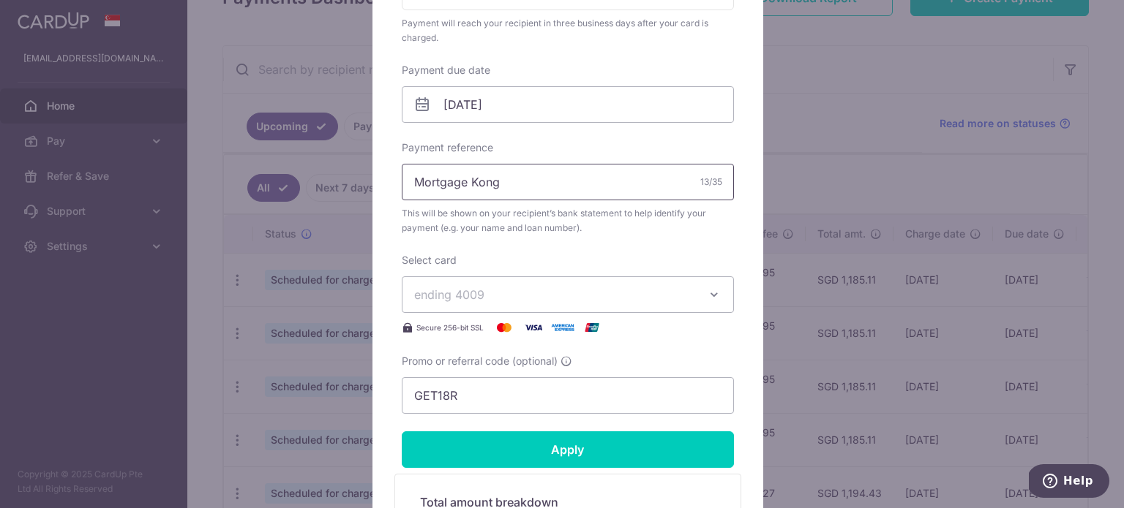
scroll to position [439, 0]
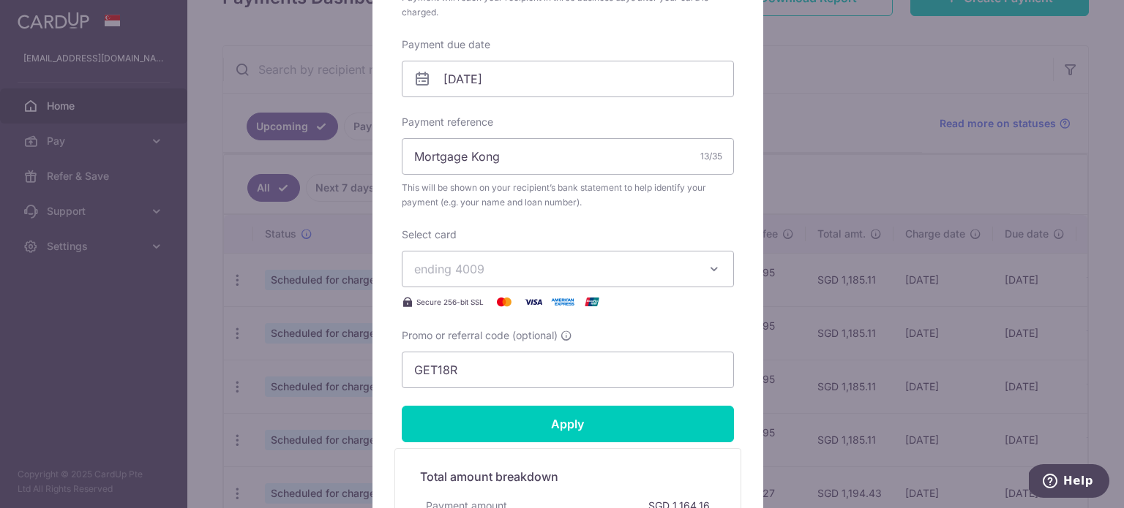
click at [579, 260] on span "ending 4009" at bounding box center [554, 269] width 281 height 18
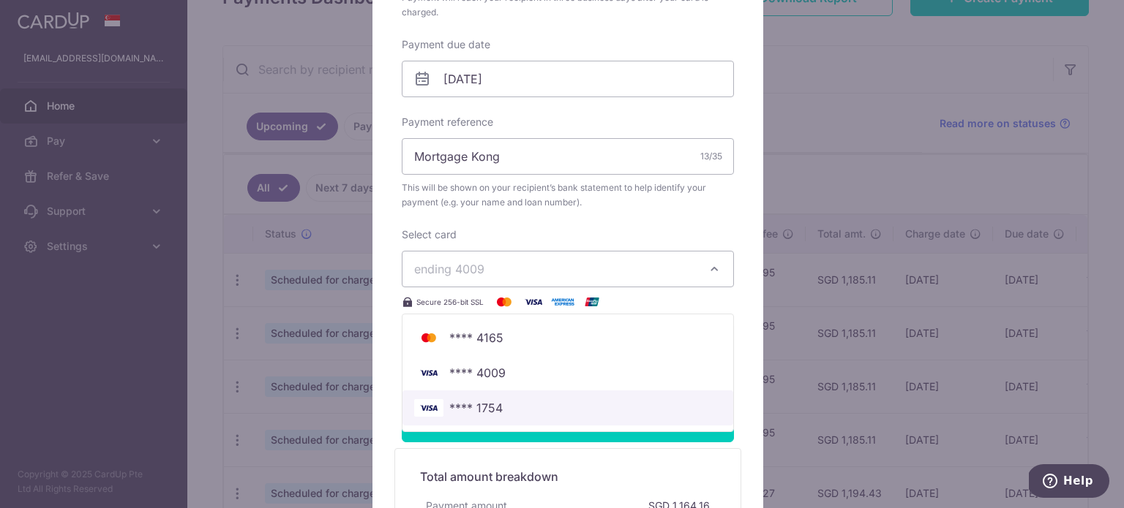
click at [505, 413] on span "**** 1754" at bounding box center [567, 408] width 307 height 18
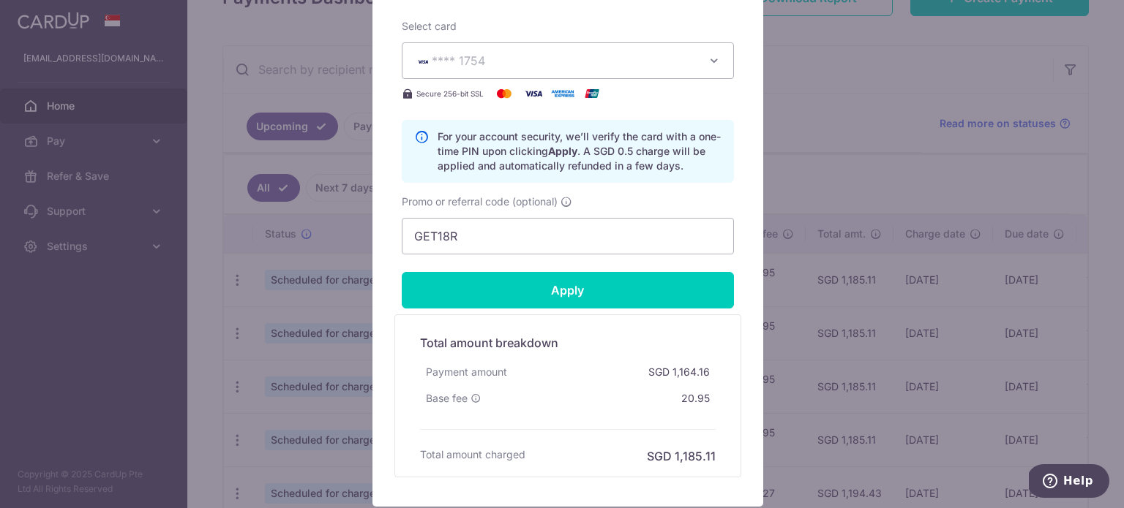
scroll to position [658, 0]
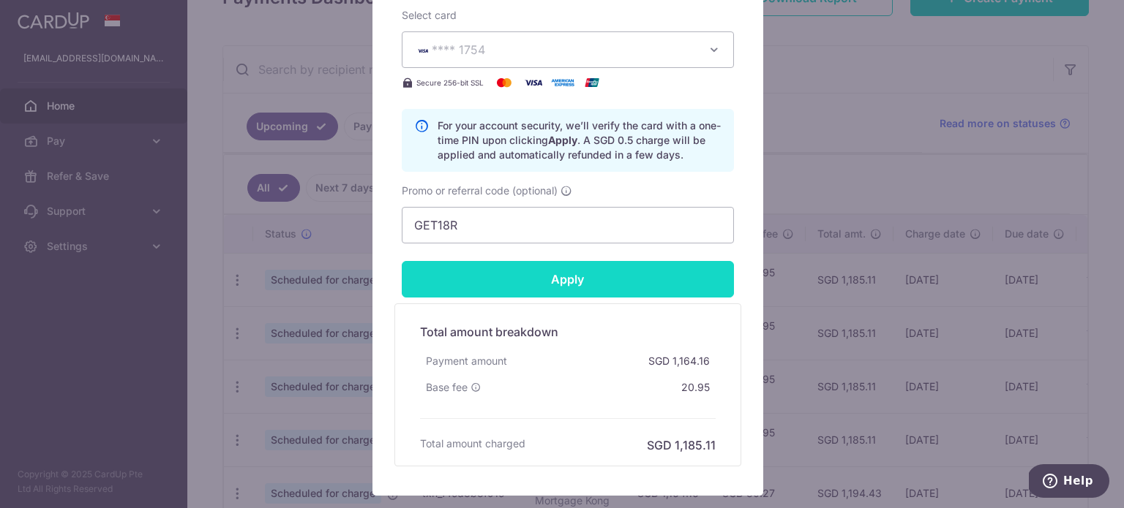
click at [592, 268] on input "Apply" at bounding box center [568, 279] width 332 height 37
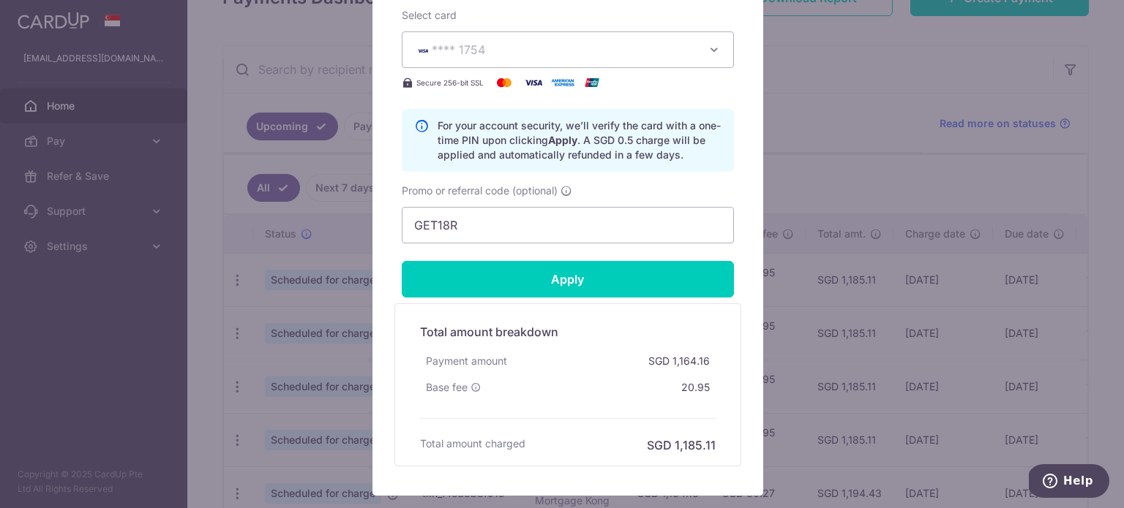
scroll to position [293, 0]
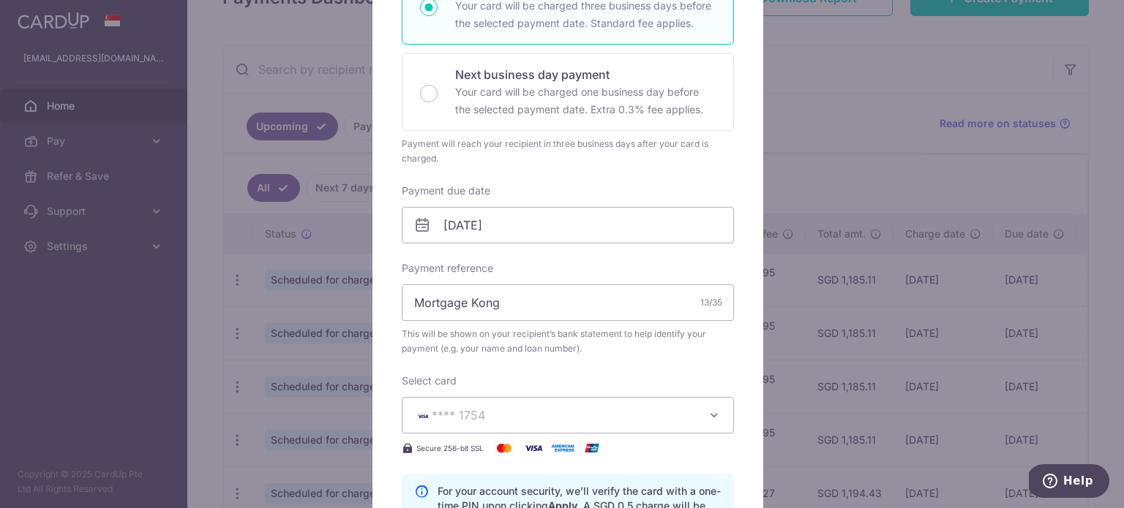
type input "Successfully Applied"
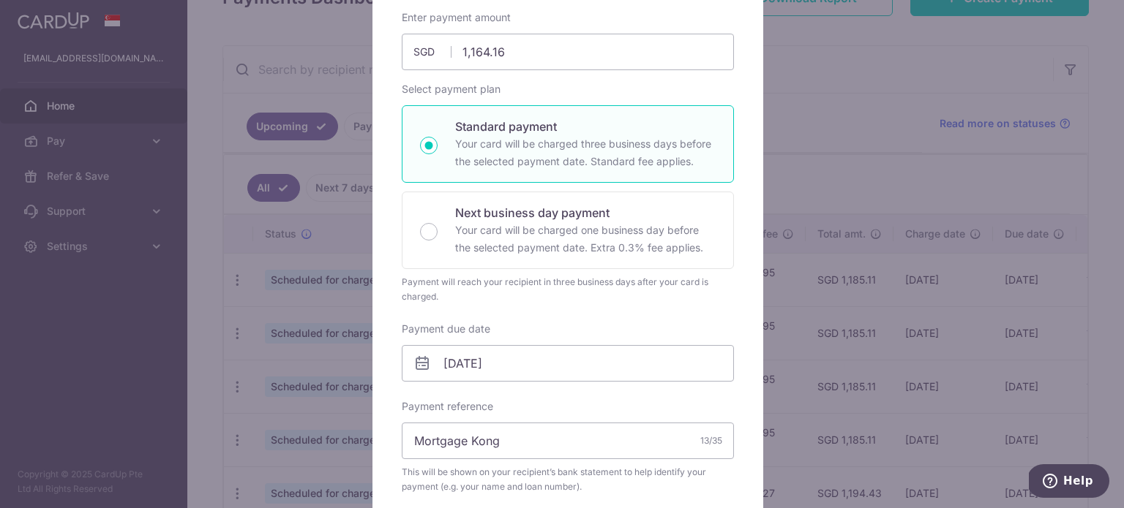
scroll to position [0, 0]
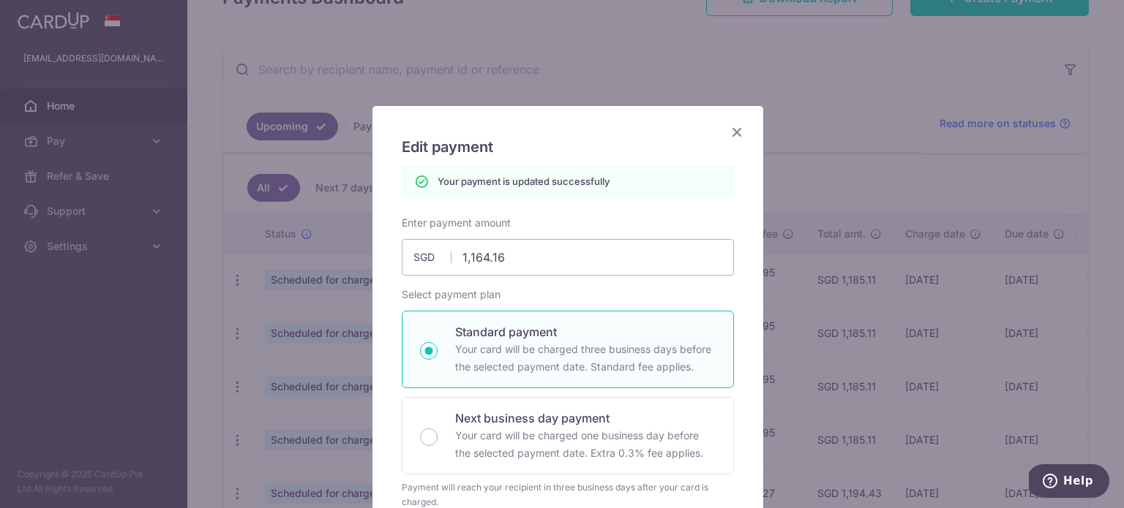
click at [729, 137] on icon "Close" at bounding box center [737, 132] width 18 height 18
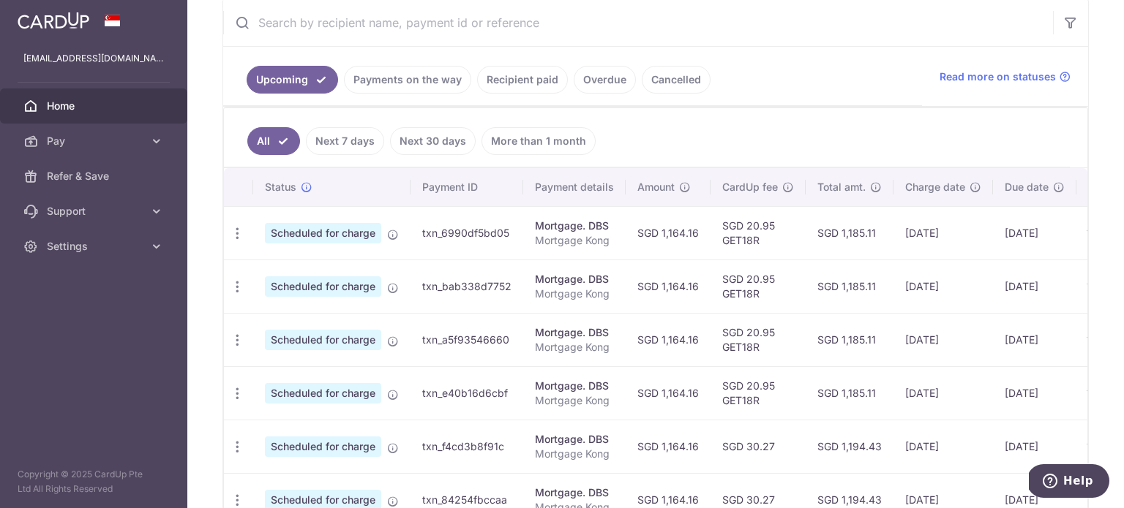
scroll to position [293, 0]
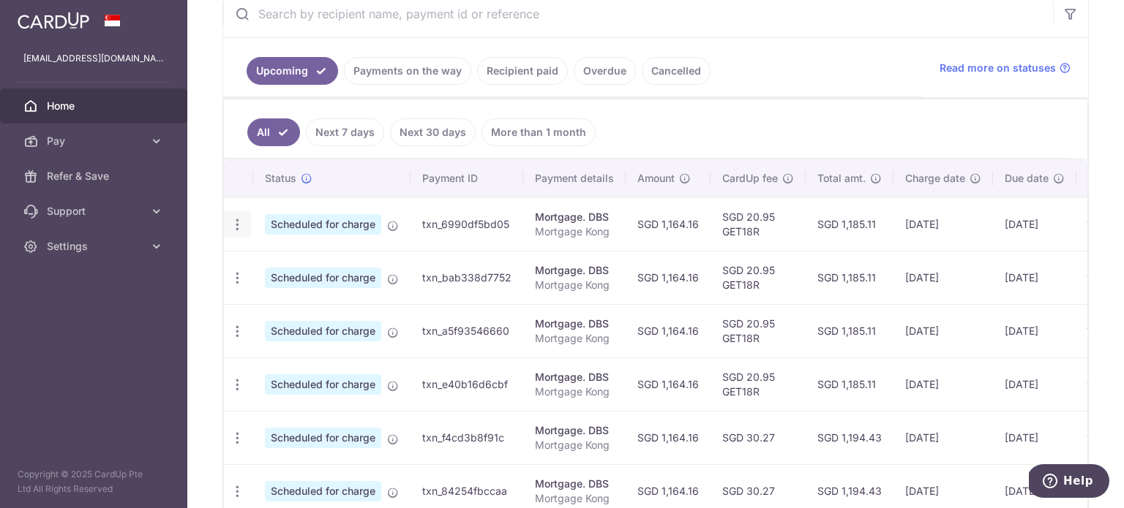
click at [230, 211] on div "Update payment Cancel payment" at bounding box center [237, 224] width 27 height 27
click at [236, 227] on icon "button" at bounding box center [237, 224] width 15 height 15
click at [310, 266] on span "Update payment" at bounding box center [315, 265] width 99 height 18
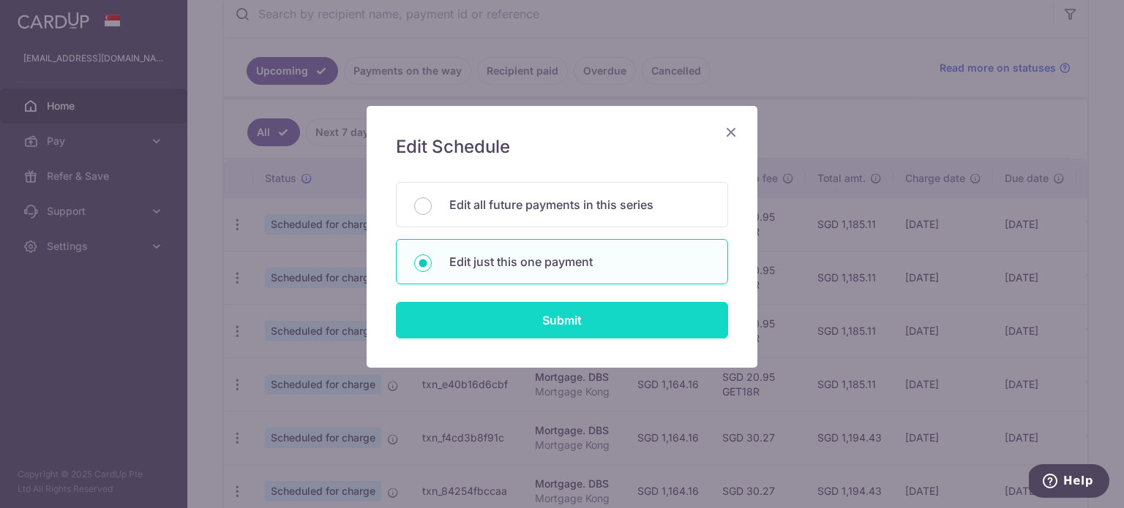
click at [565, 327] on input "Submit" at bounding box center [562, 320] width 332 height 37
radio input "true"
type input "1,164.16"
type input "04/09/2025"
type input "Mortgage Kong"
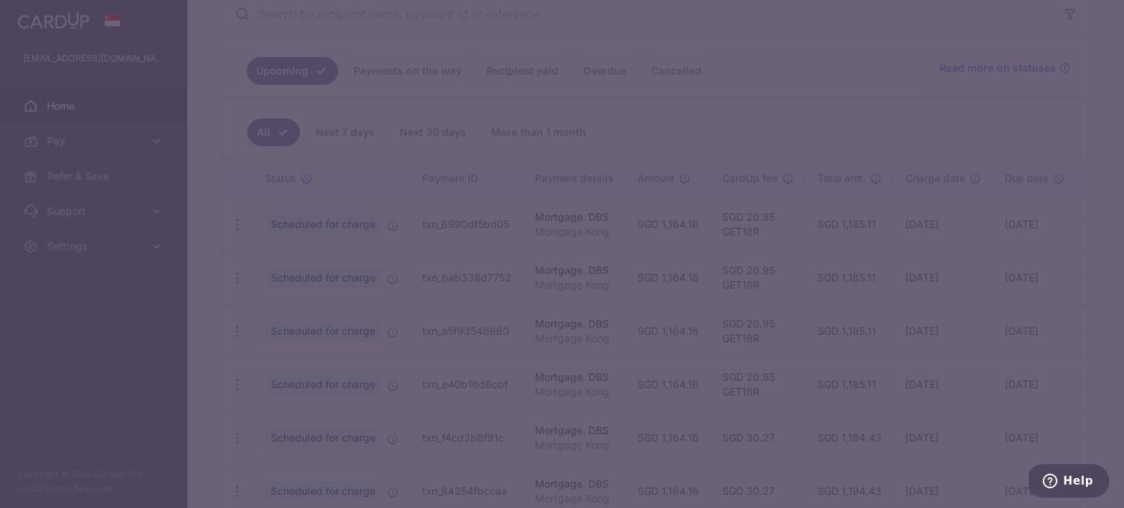
type input "GET18R"
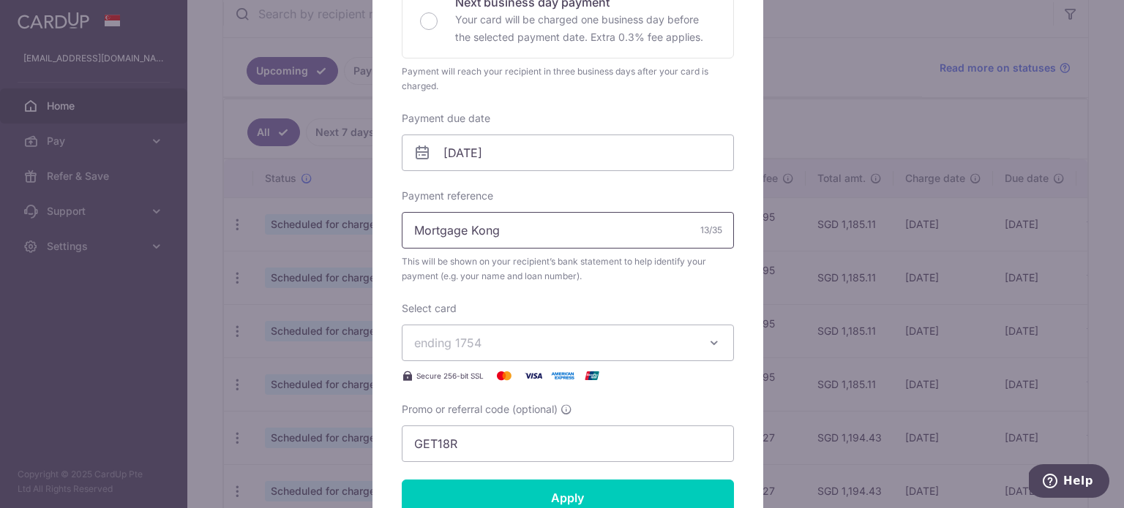
scroll to position [366, 0]
click at [535, 153] on input "04/09/2025" at bounding box center [568, 152] width 332 height 37
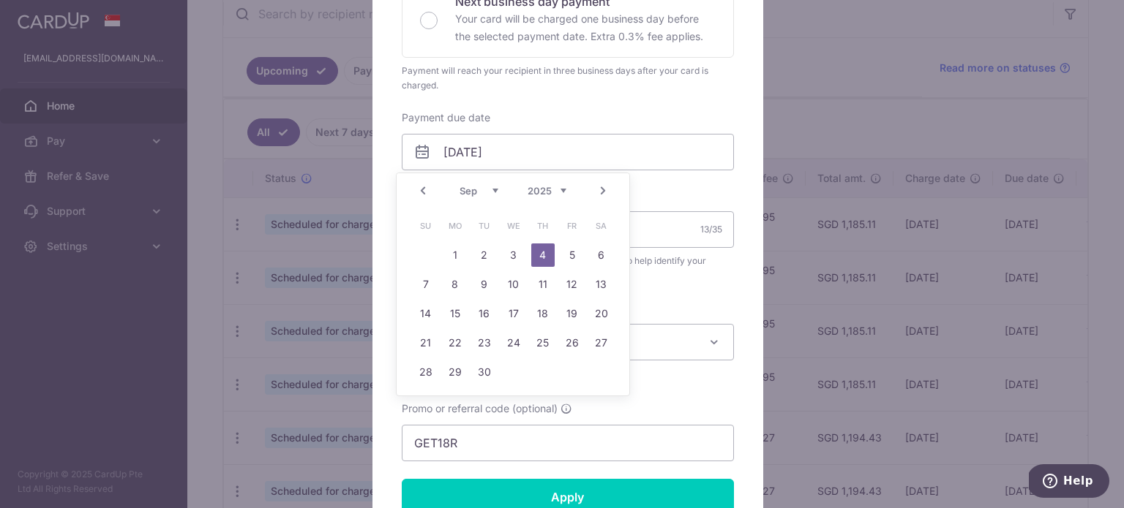
click at [422, 185] on link "Prev" at bounding box center [423, 191] width 18 height 18
click at [571, 315] on link "15" at bounding box center [571, 313] width 23 height 23
type input "[DATE]"
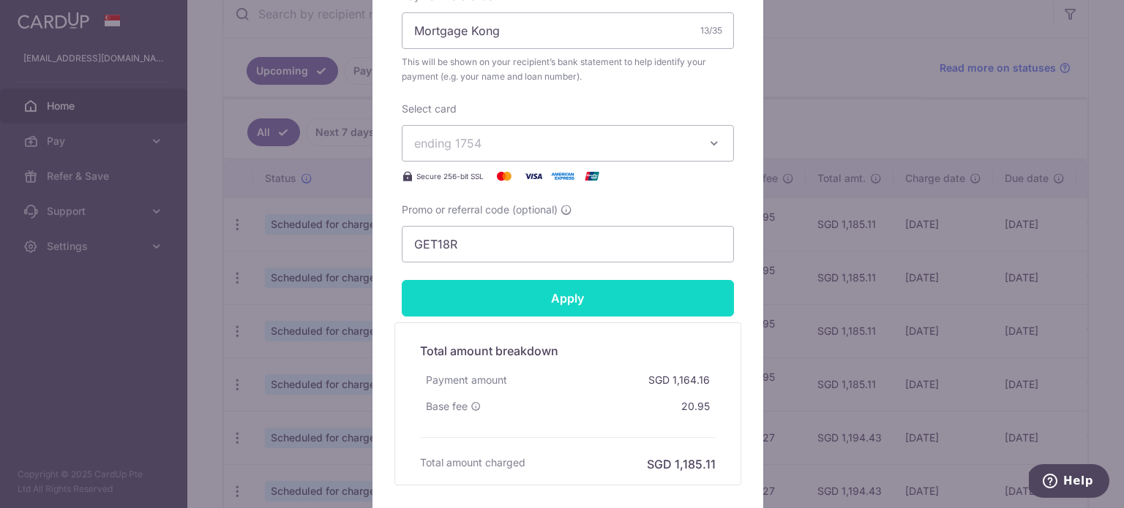
click at [579, 298] on input "Apply" at bounding box center [568, 298] width 332 height 37
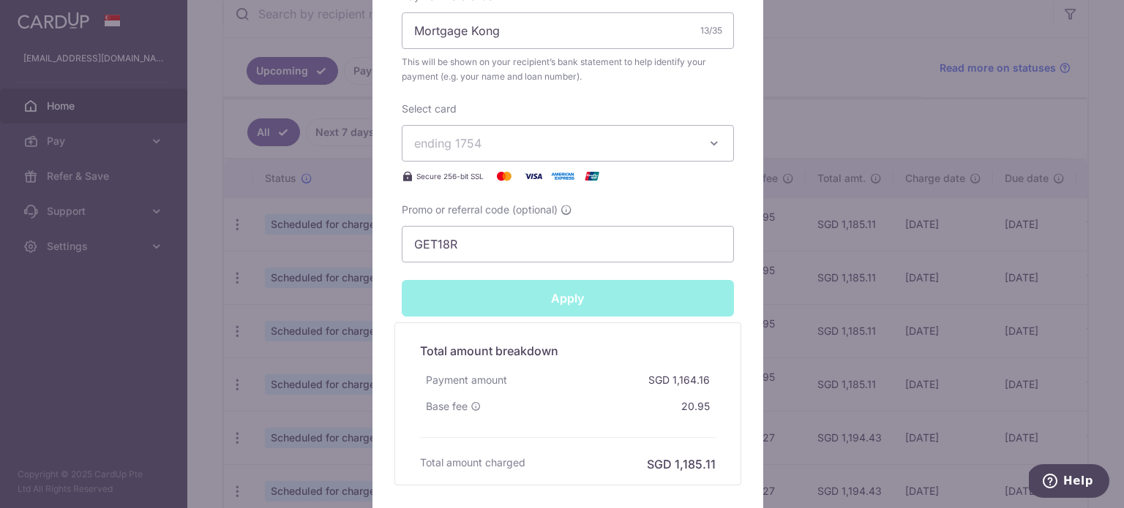
type input "Successfully Applied"
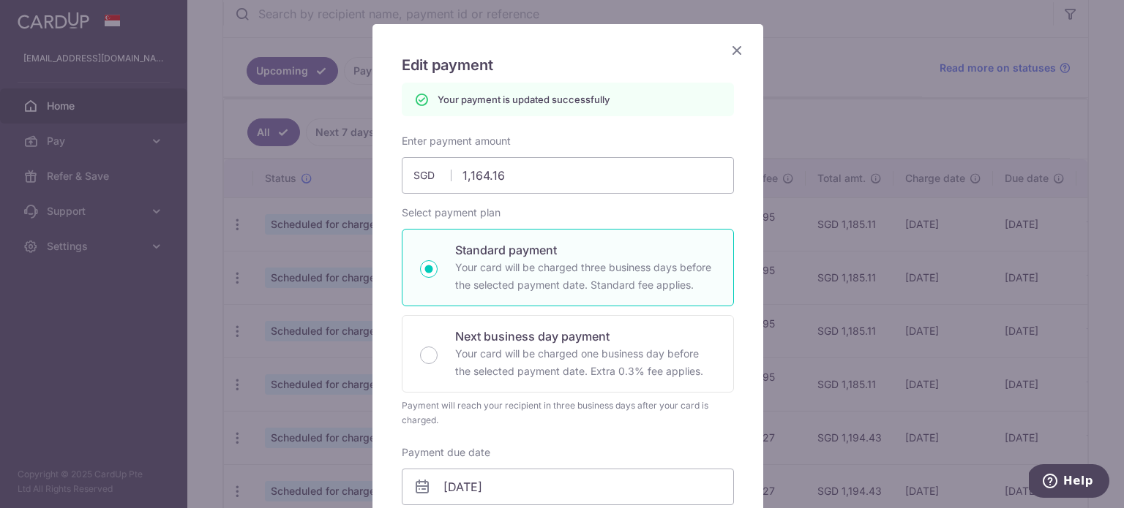
scroll to position [0, 0]
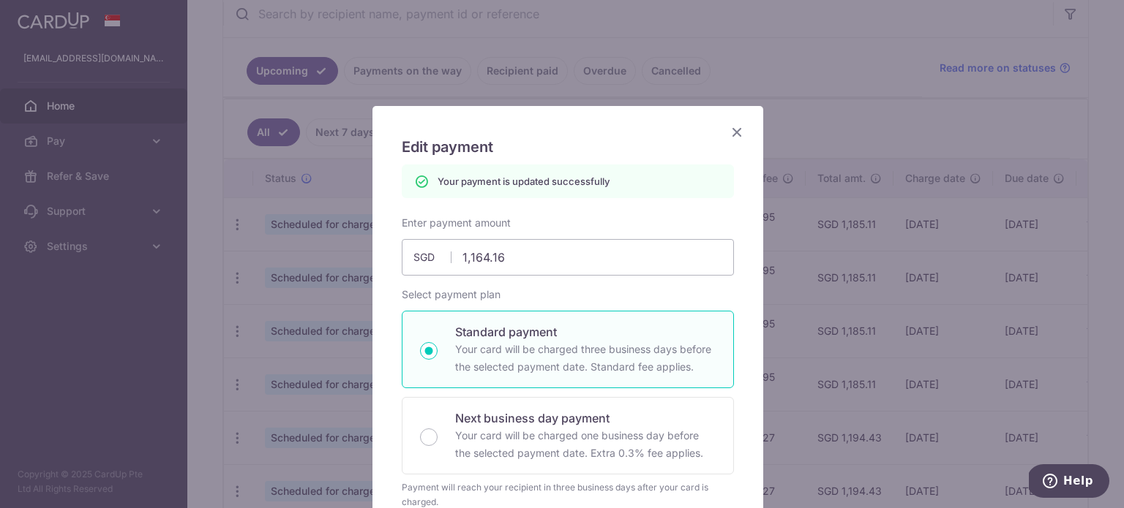
click at [728, 129] on icon "Close" at bounding box center [737, 132] width 18 height 18
